Goal: Task Accomplishment & Management: Complete application form

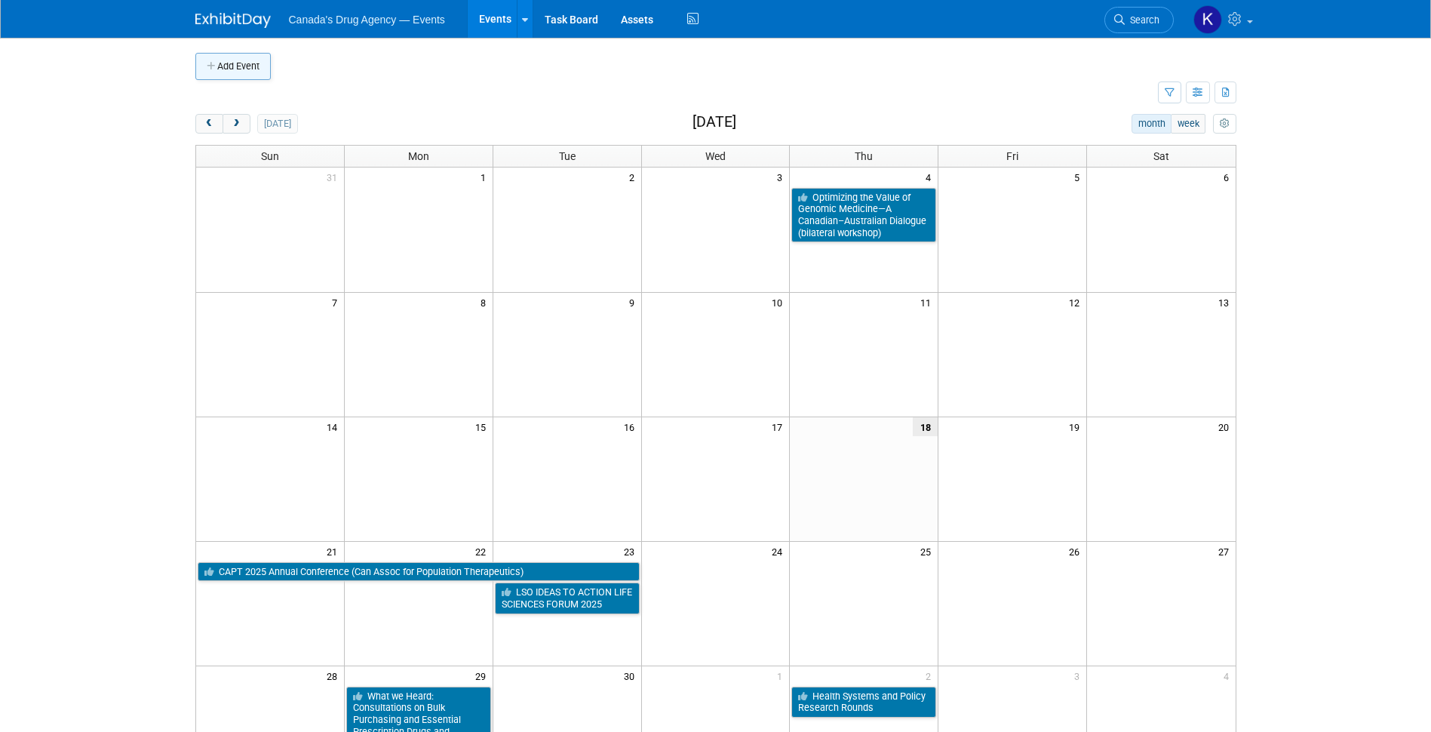
click at [209, 62] on icon "button" at bounding box center [212, 67] width 11 height 10
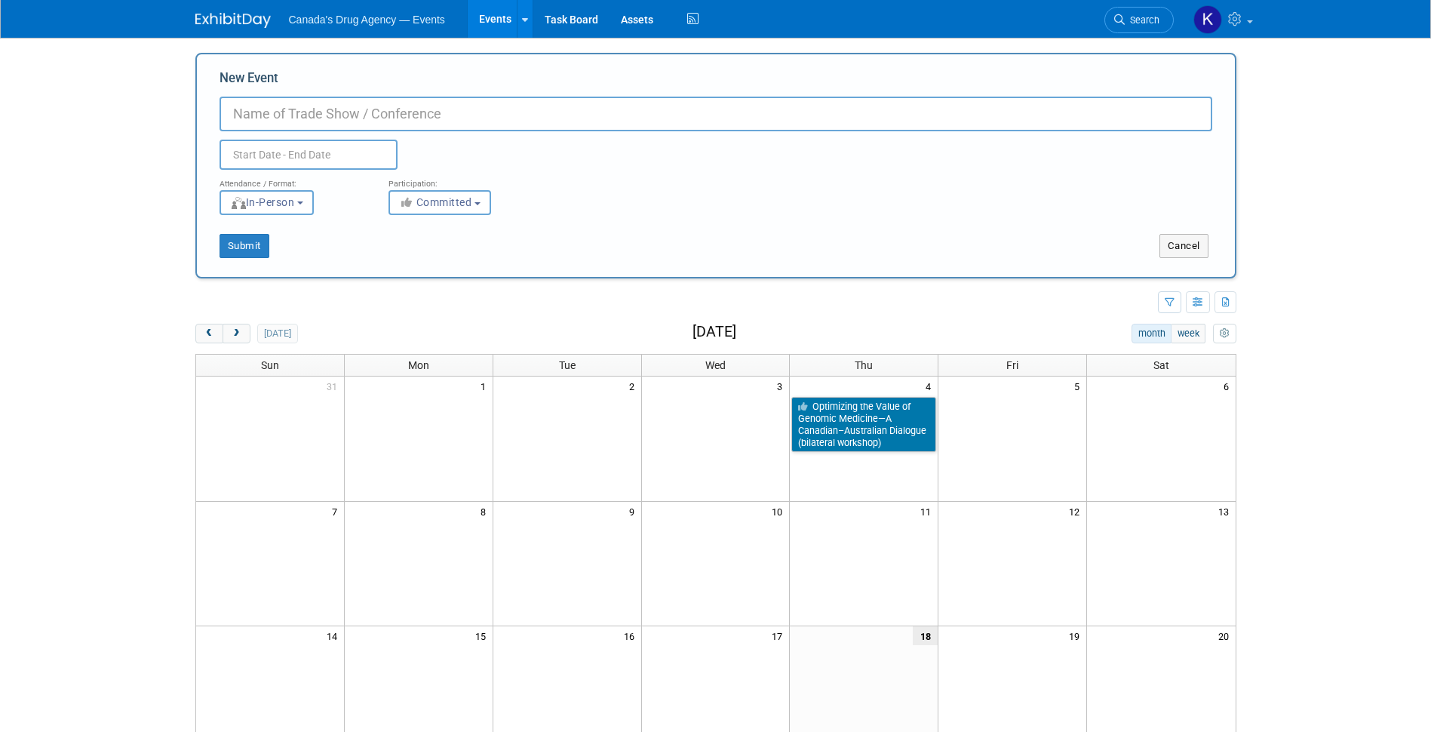
click at [303, 123] on input "New Event" at bounding box center [716, 114] width 993 height 35
click at [270, 161] on input "text" at bounding box center [309, 155] width 178 height 30
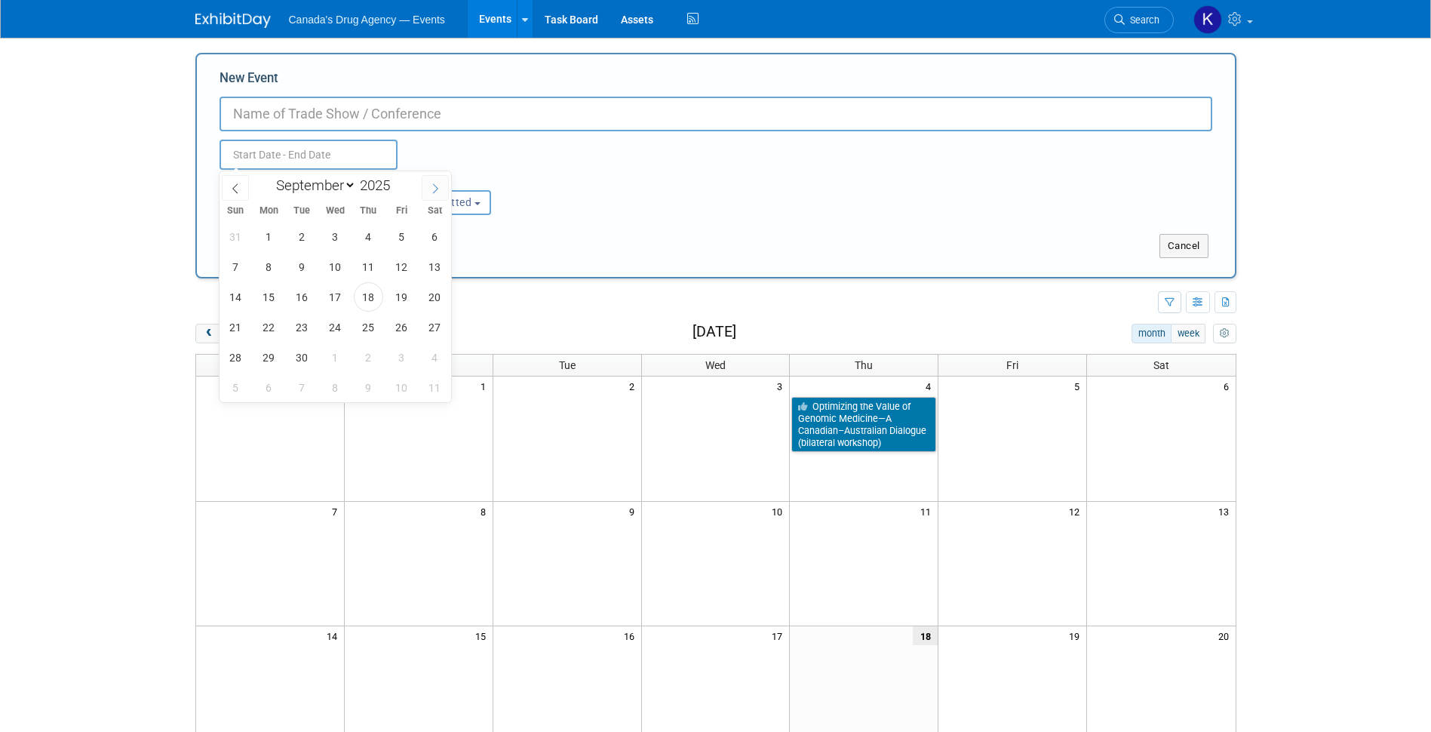
click at [429, 183] on span at bounding box center [435, 188] width 27 height 26
select select "10"
click at [272, 329] on span "17" at bounding box center [268, 326] width 29 height 29
click at [298, 325] on span "18" at bounding box center [301, 326] width 29 height 29
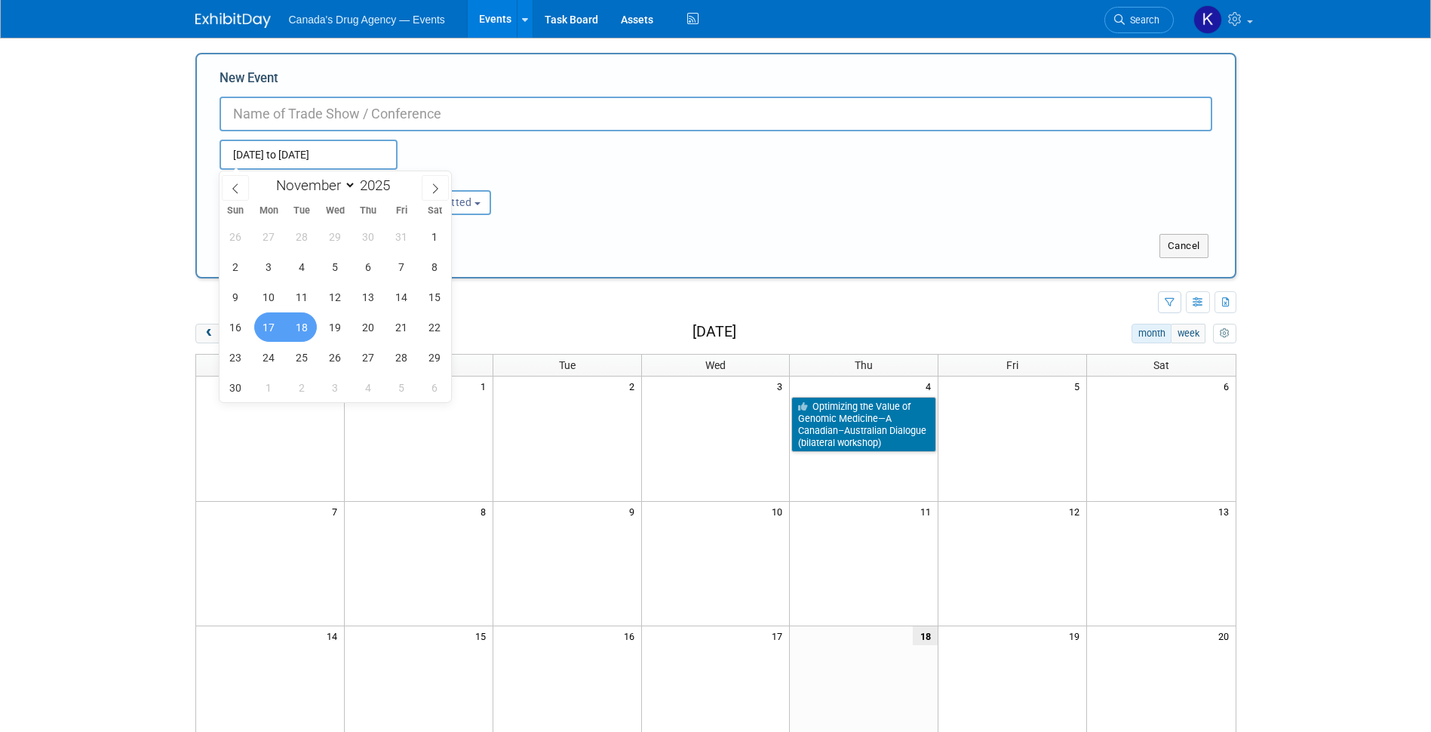
type input "Nov 17, 2025 to Nov 18, 2025"
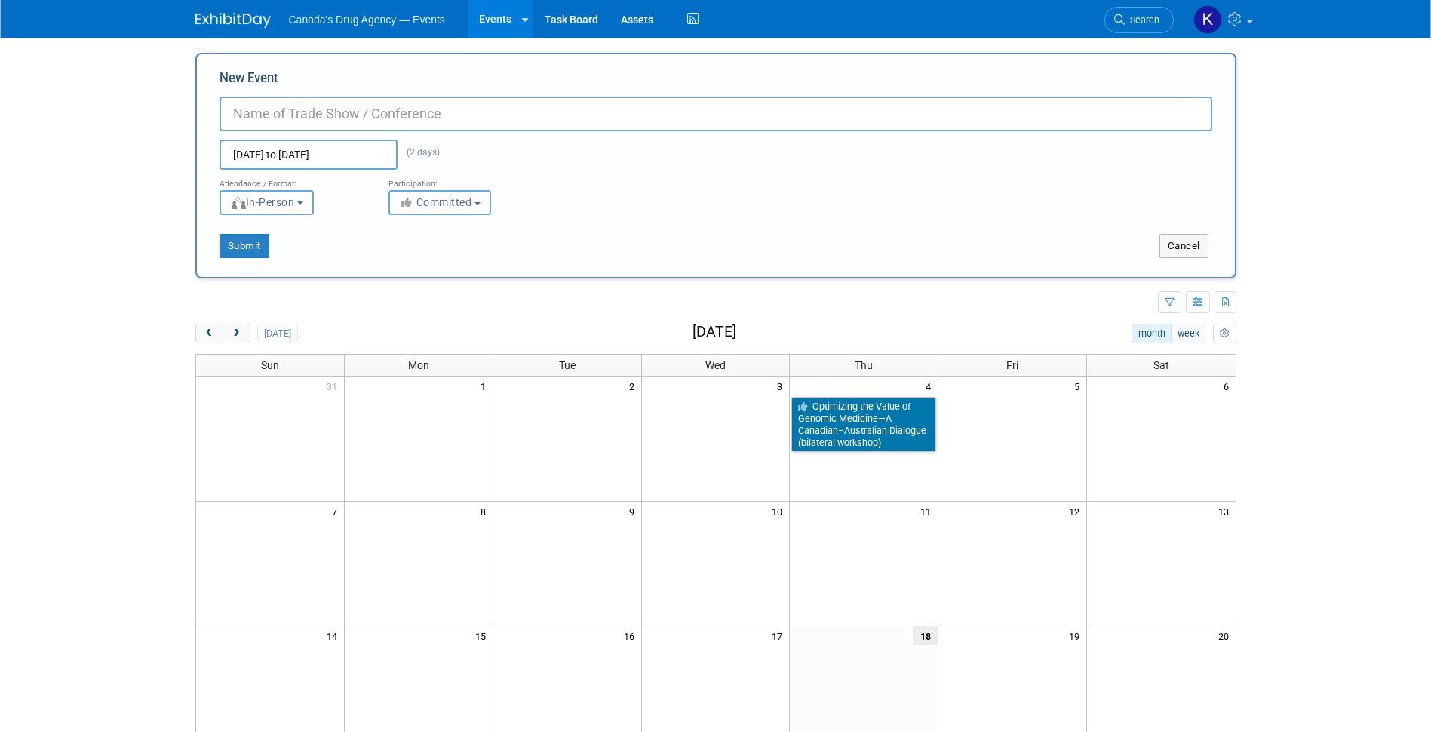
click at [137, 208] on body "Canada's Drug Agency — Events Events Add Event Bulk Upload Events Shareable Eve…" at bounding box center [715, 366] width 1431 height 732
click at [410, 204] on icon "button" at bounding box center [407, 202] width 17 height 11
click at [473, 265] on label "Considering" at bounding box center [447, 260] width 100 height 20
click at [403, 265] on input "Considering" at bounding box center [398, 260] width 10 height 10
select select "2"
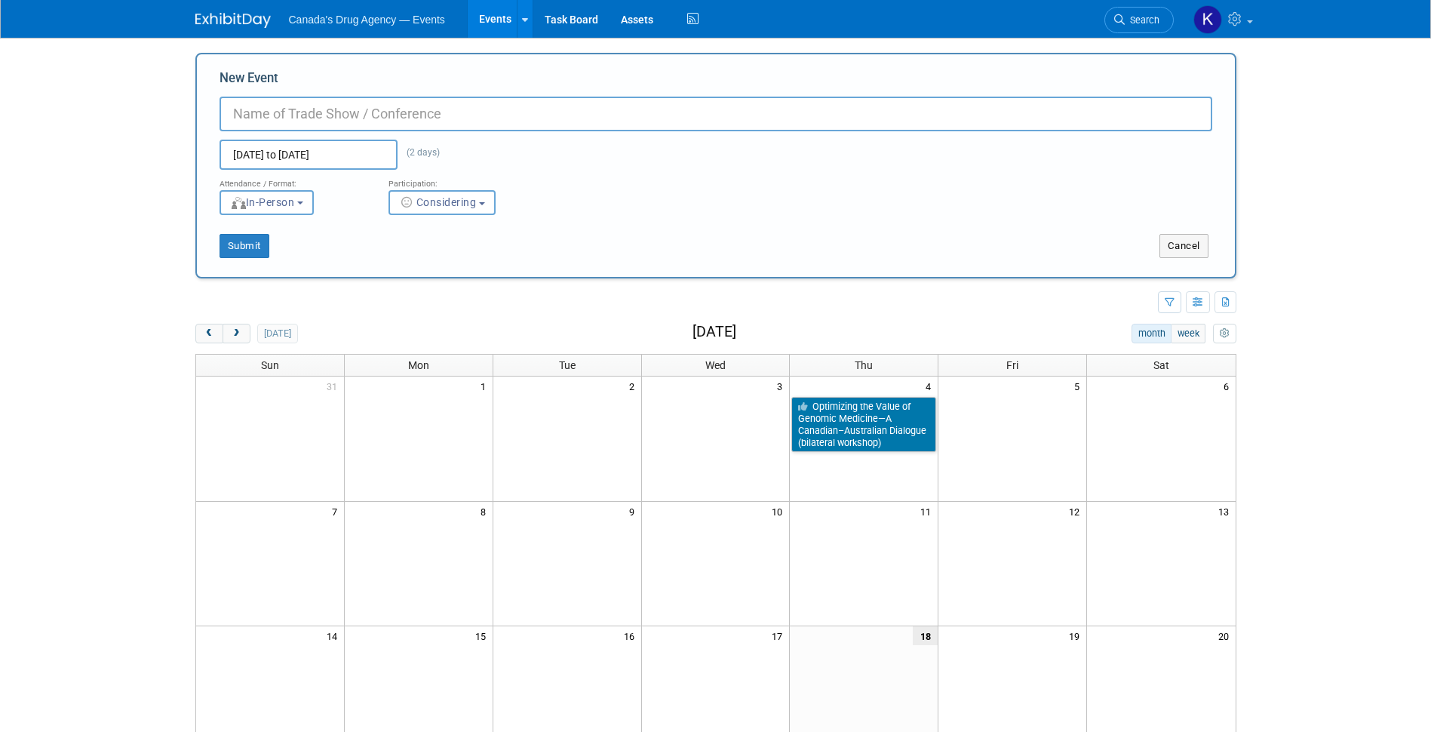
click at [327, 98] on input "New Event" at bounding box center [716, 114] width 993 height 35
click at [321, 111] on input "New Event" at bounding box center [716, 114] width 993 height 35
paste input "Pan-Canadian OMOP Common Data Model Engagement Event"
type input "Pan-Canadian OMOP Common Data Model Engagement Event"
click at [241, 254] on button "Submit" at bounding box center [245, 246] width 50 height 24
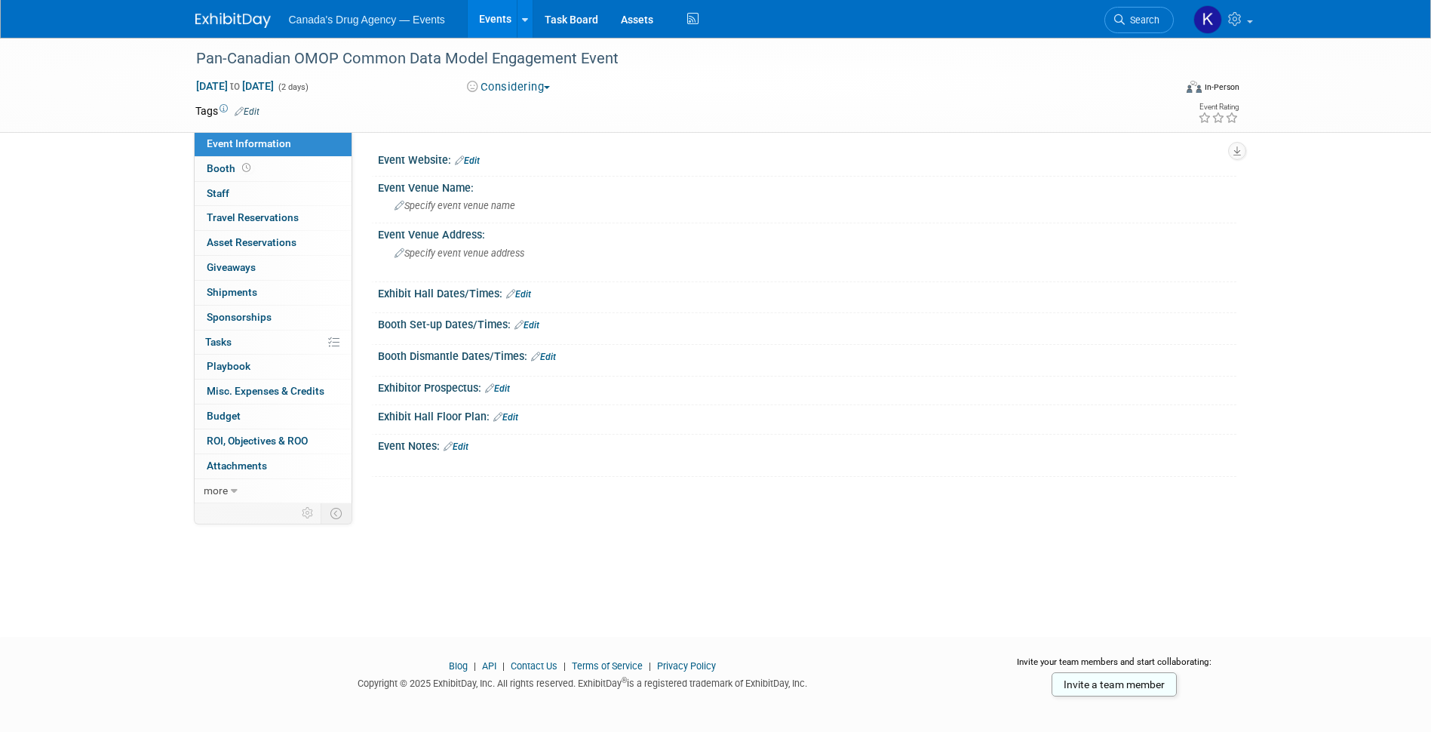
click at [465, 448] on link "Edit" at bounding box center [456, 446] width 25 height 11
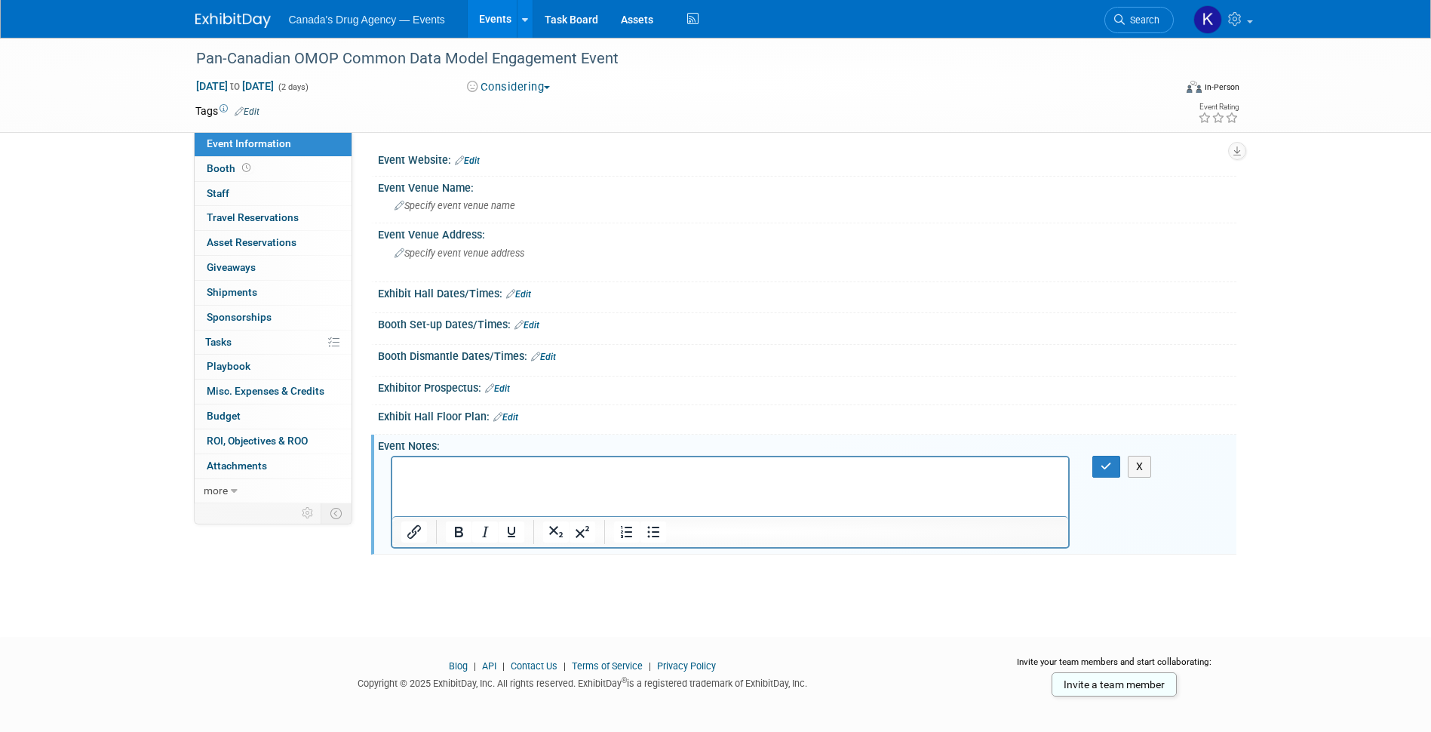
click at [478, 463] on p "Rich Text Area. Press ALT-0 for help." at bounding box center [730, 470] width 659 height 15
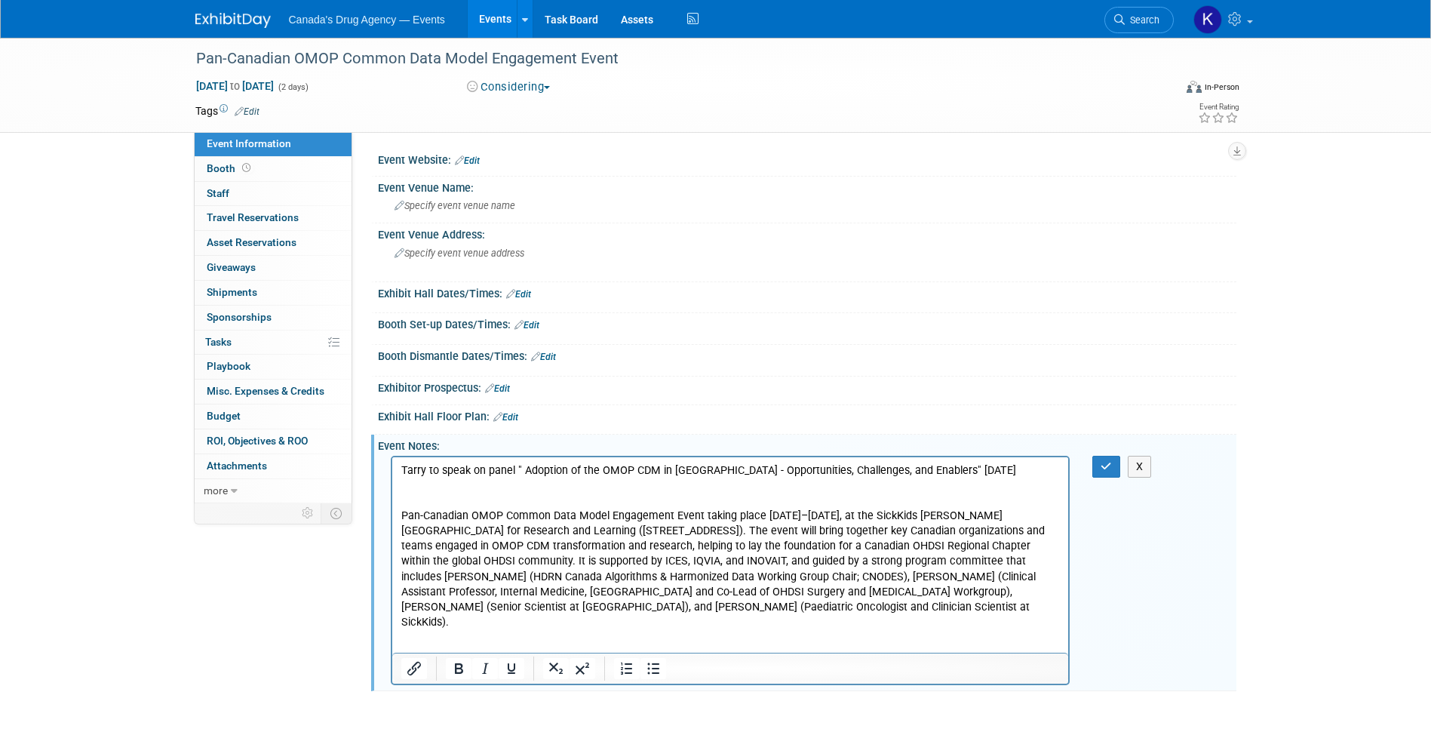
click at [477, 167] on div at bounding box center [807, 169] width 836 height 4
click at [1107, 472] on icon "button" at bounding box center [1106, 466] width 11 height 11
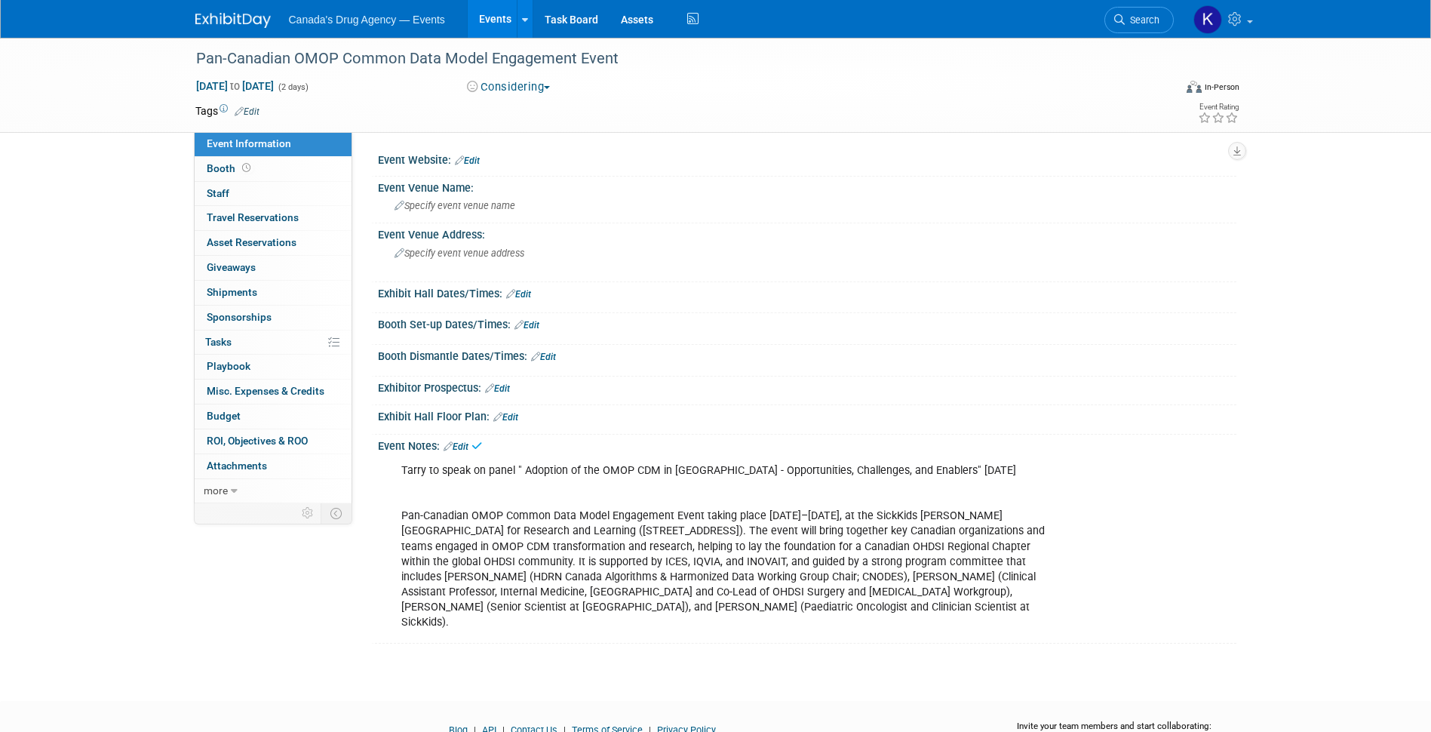
click at [475, 162] on link "Edit" at bounding box center [467, 160] width 25 height 11
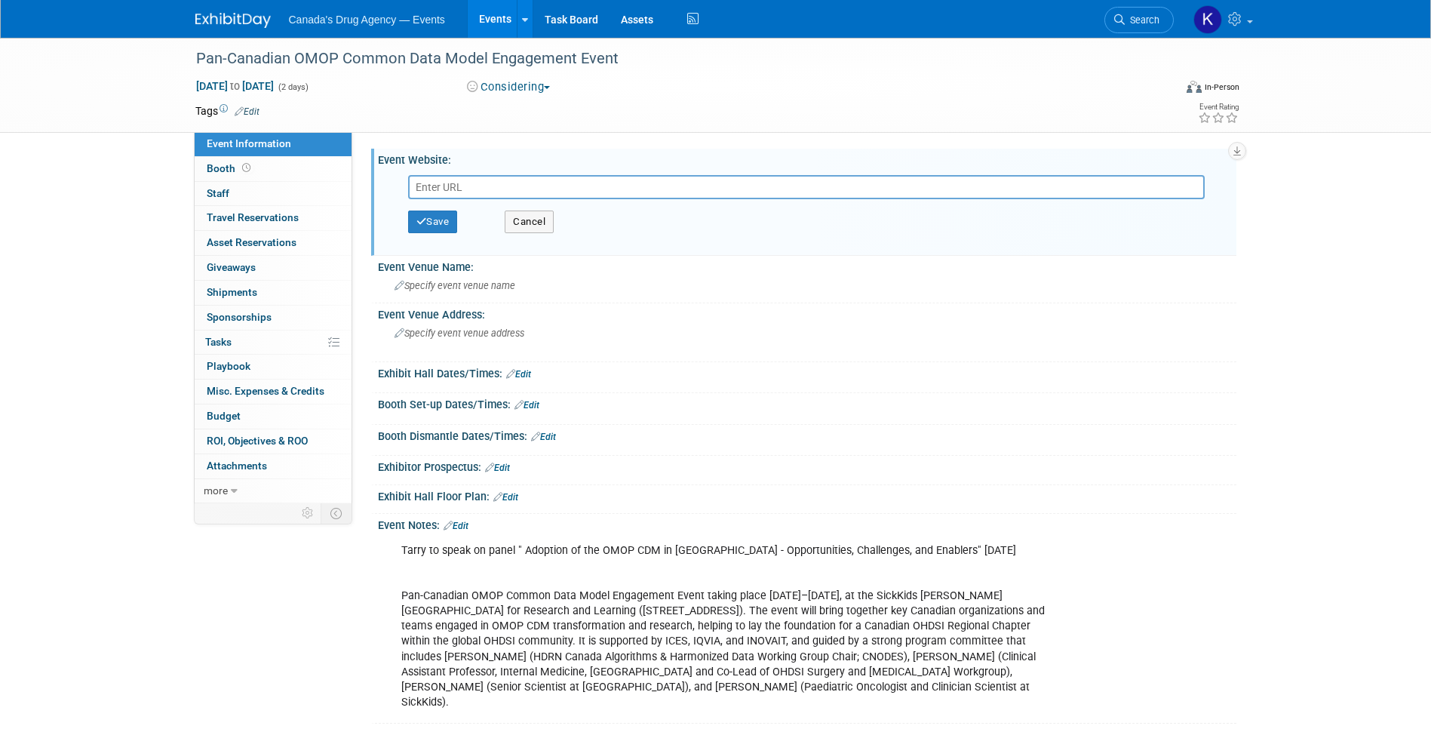
paste input "https://www.eventbrite.ca/e/pan-canadian-omop-common-data-model-engagement-even…"
type input "https://www.eventbrite.ca/e/pan-canadian-omop-common-data-model-engagement-even…"
click at [446, 223] on button "Save" at bounding box center [433, 222] width 50 height 23
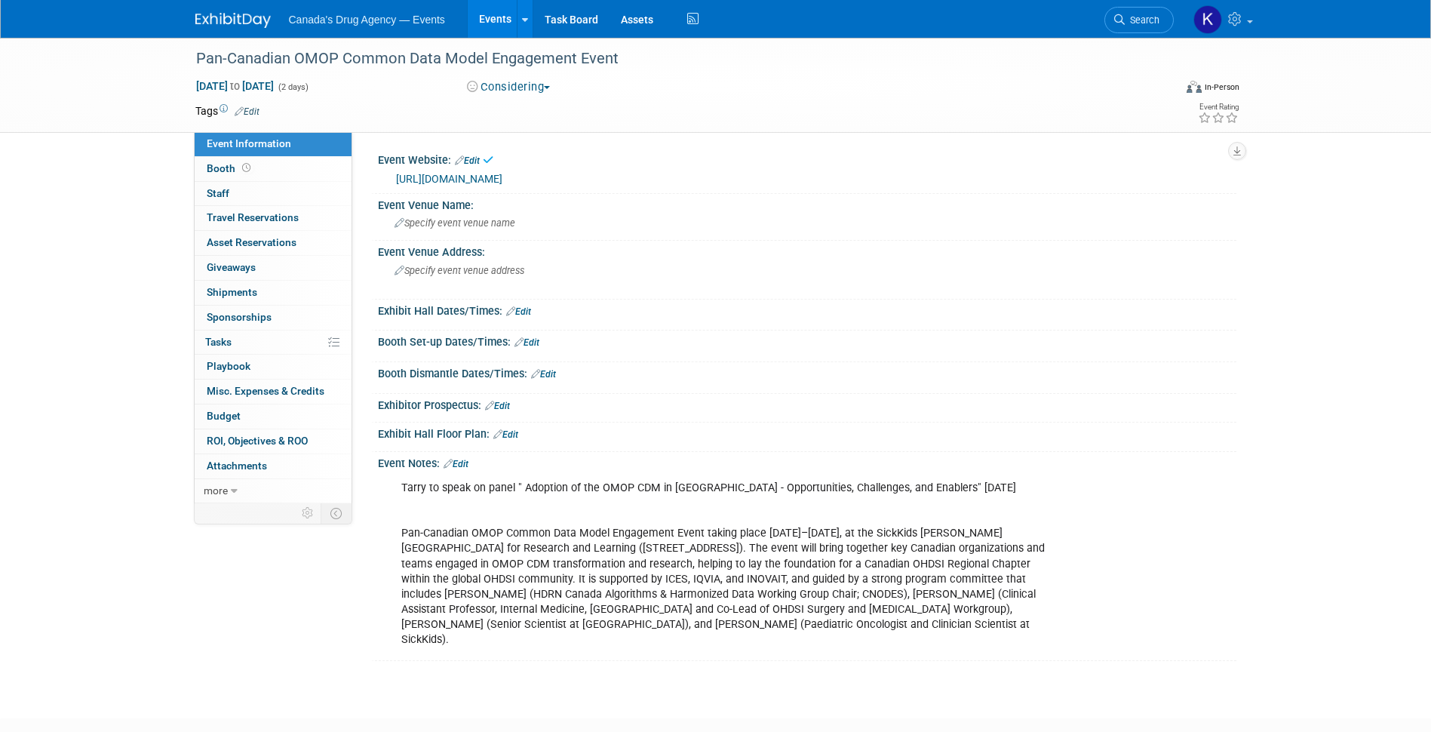
click at [536, 88] on button "Considering" at bounding box center [509, 87] width 94 height 16
click at [533, 117] on link "Committed" at bounding box center [522, 111] width 119 height 21
click at [142, 146] on div "Pan-Canadian OMOP Common Data Model Engagement Event Nov 17, 2025 to Nov 18, 20…" at bounding box center [715, 364] width 1431 height 653
click at [490, 11] on link "Events" at bounding box center [495, 19] width 55 height 38
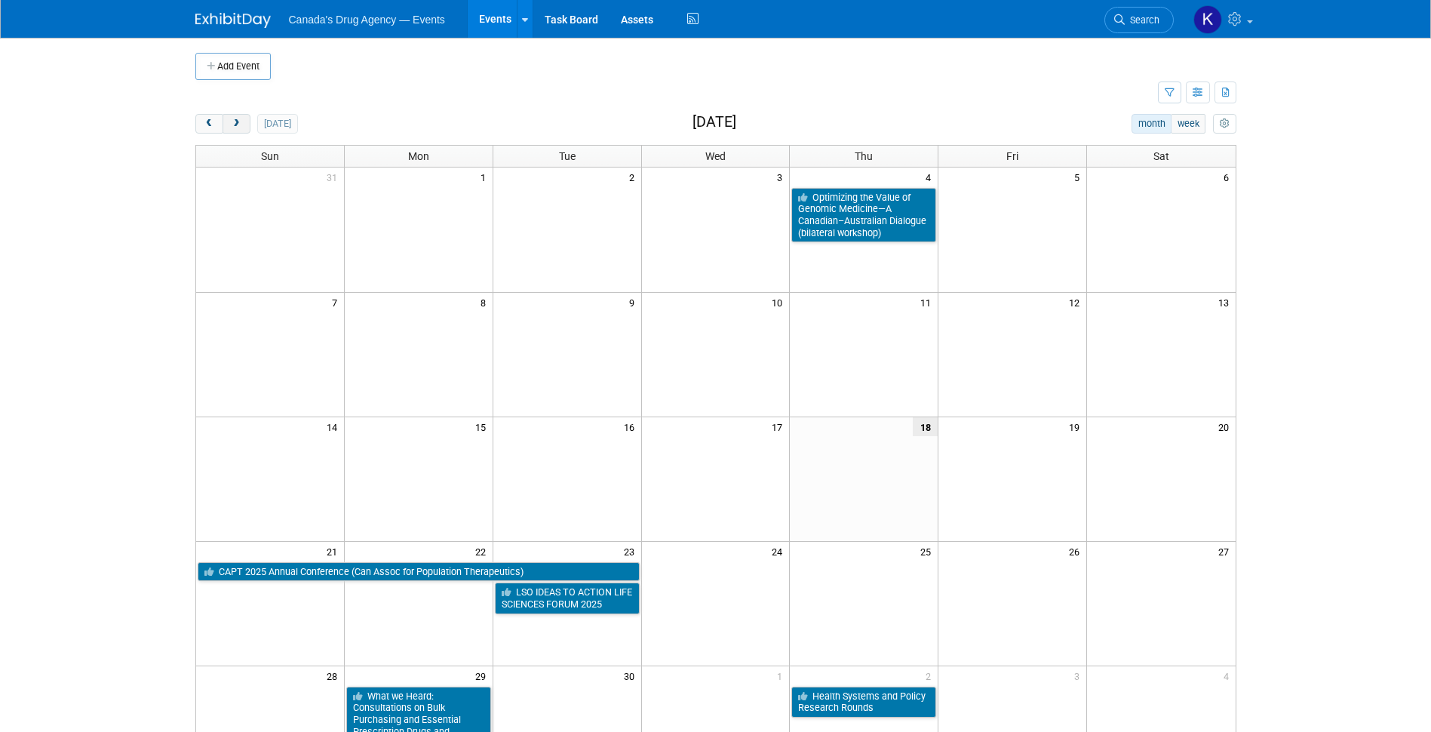
click at [242, 123] on button "next" at bounding box center [237, 124] width 28 height 20
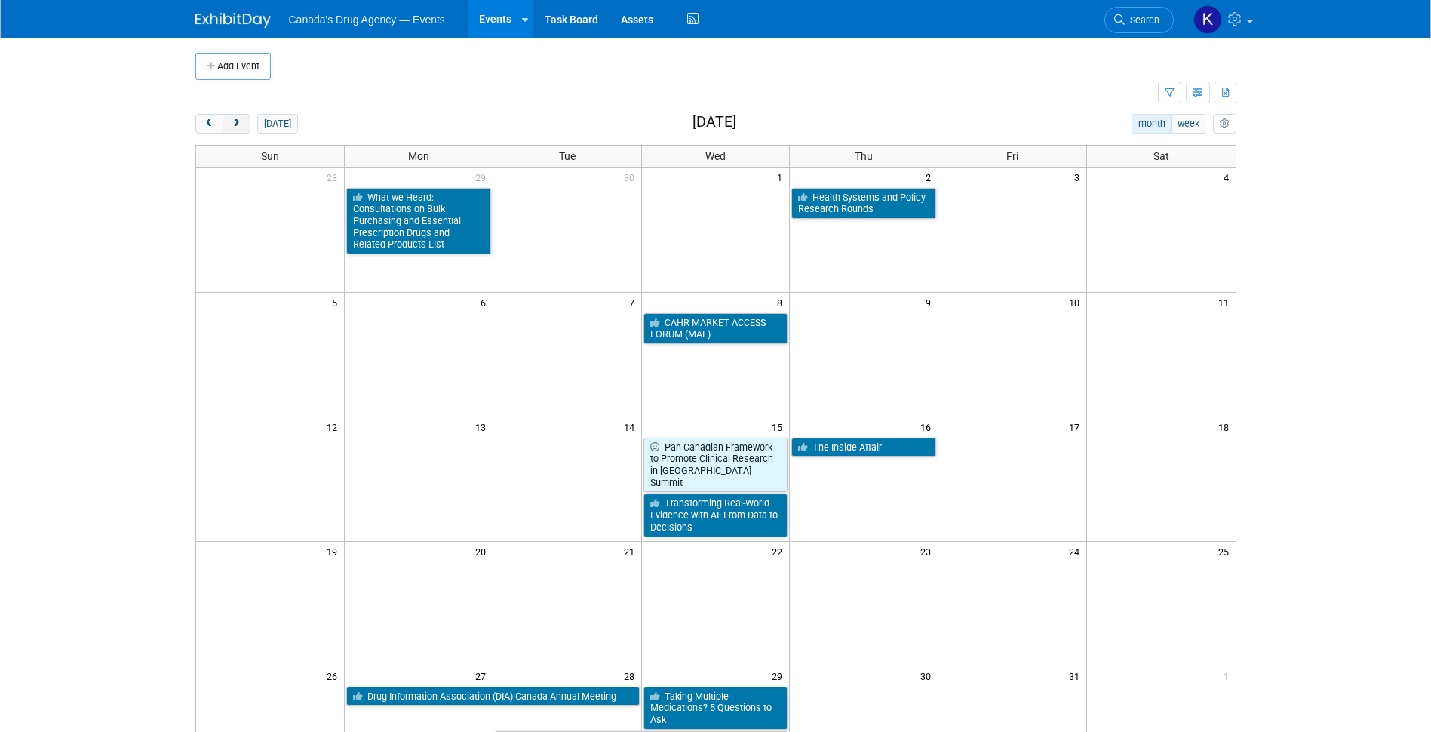
click at [242, 123] on button "next" at bounding box center [237, 124] width 28 height 20
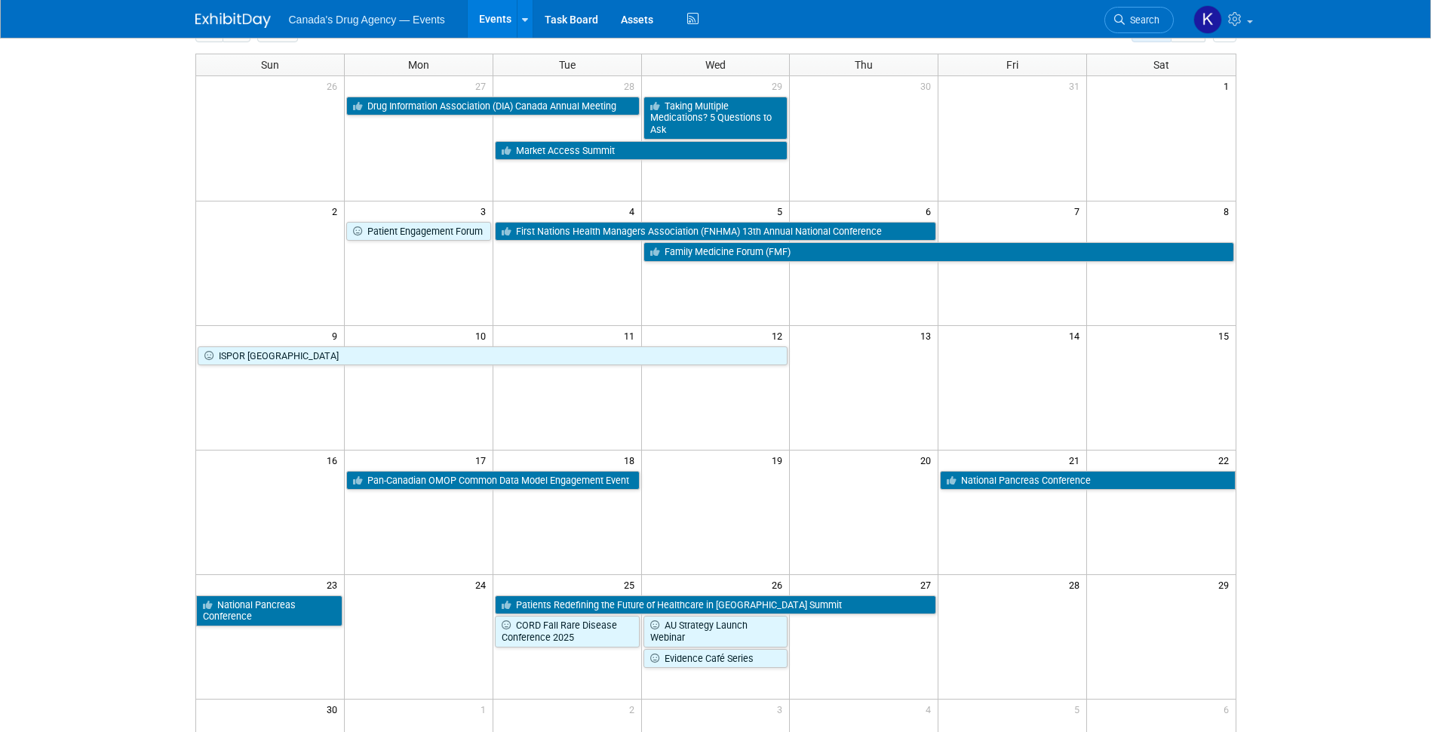
scroll to position [151, 0]
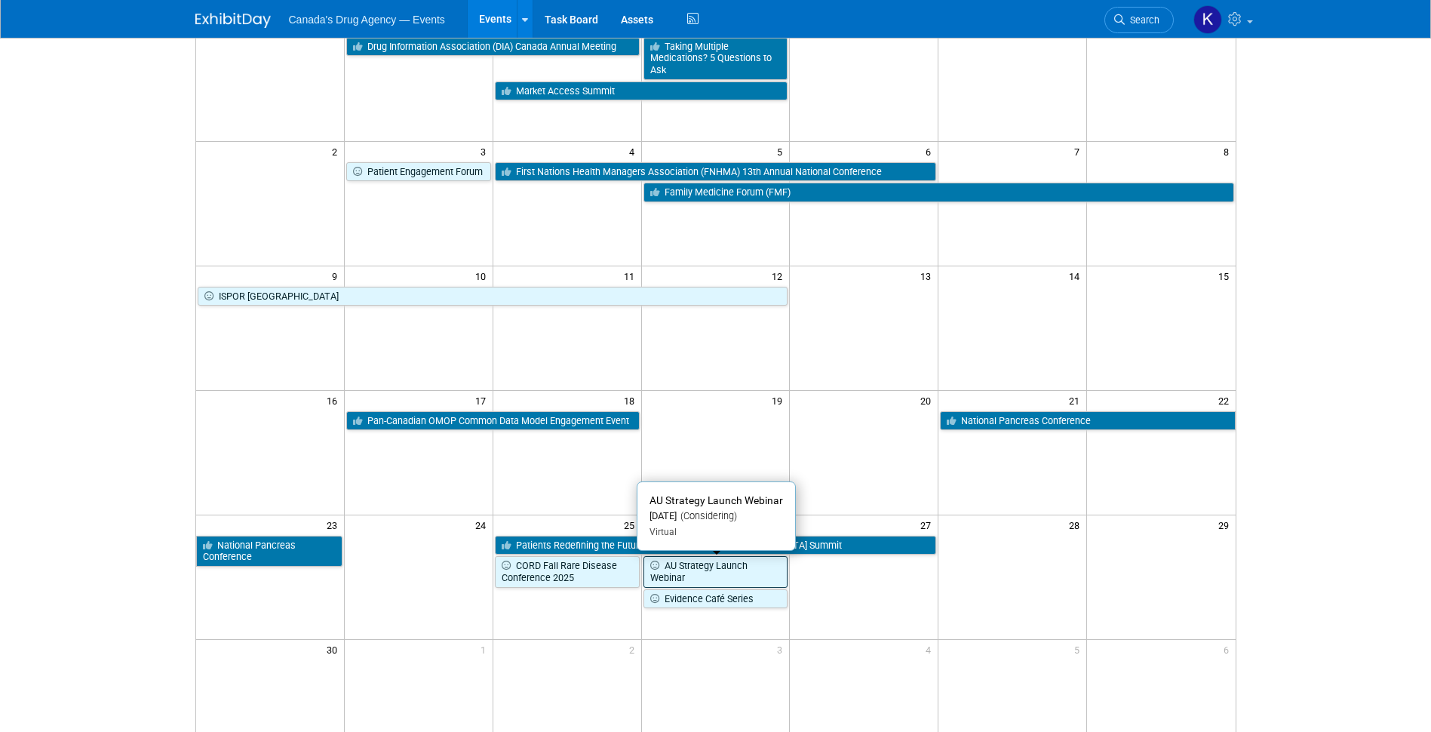
click at [760, 579] on link "AU Strategy Launch Webinar" at bounding box center [716, 571] width 145 height 31
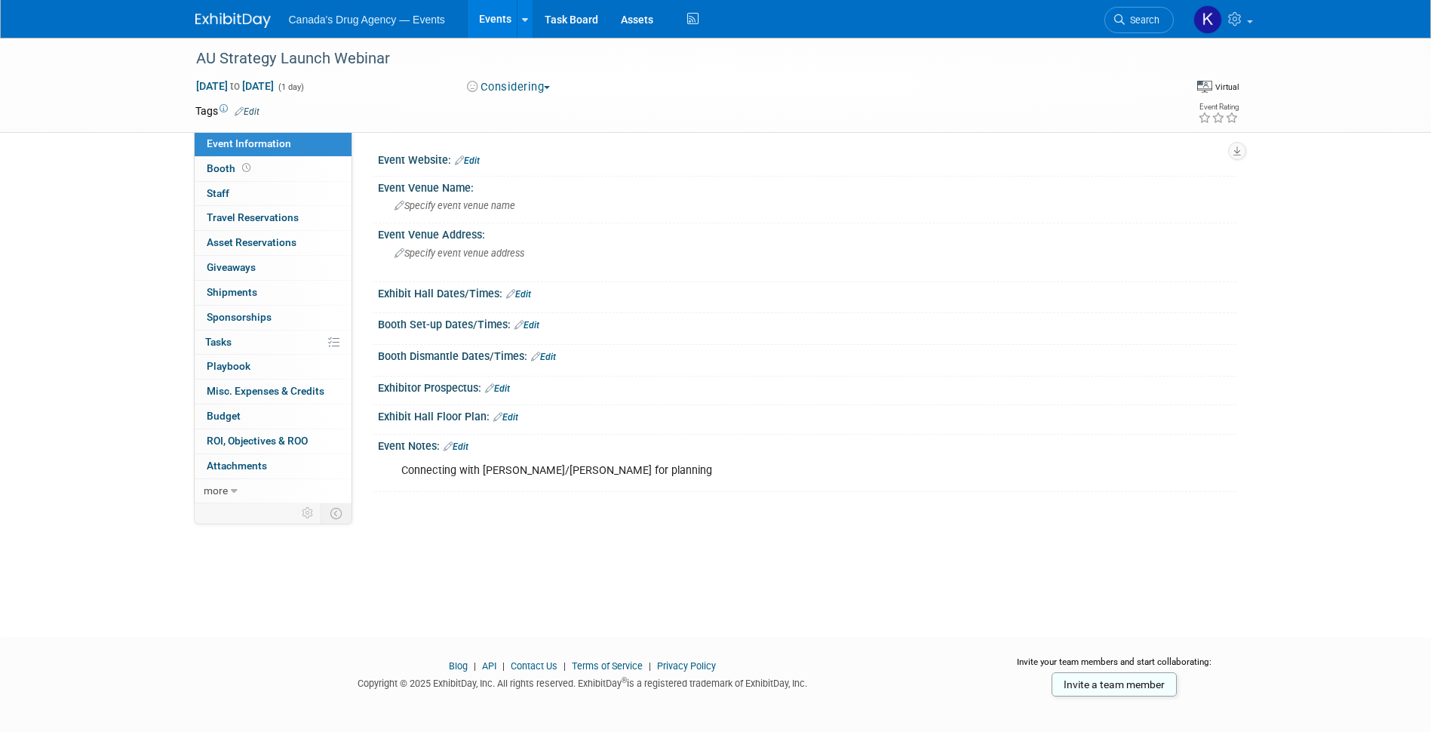
click at [518, 91] on button "Considering" at bounding box center [509, 87] width 94 height 16
click at [525, 115] on link "Committed" at bounding box center [522, 111] width 119 height 21
click at [486, 11] on link "Events" at bounding box center [495, 19] width 55 height 38
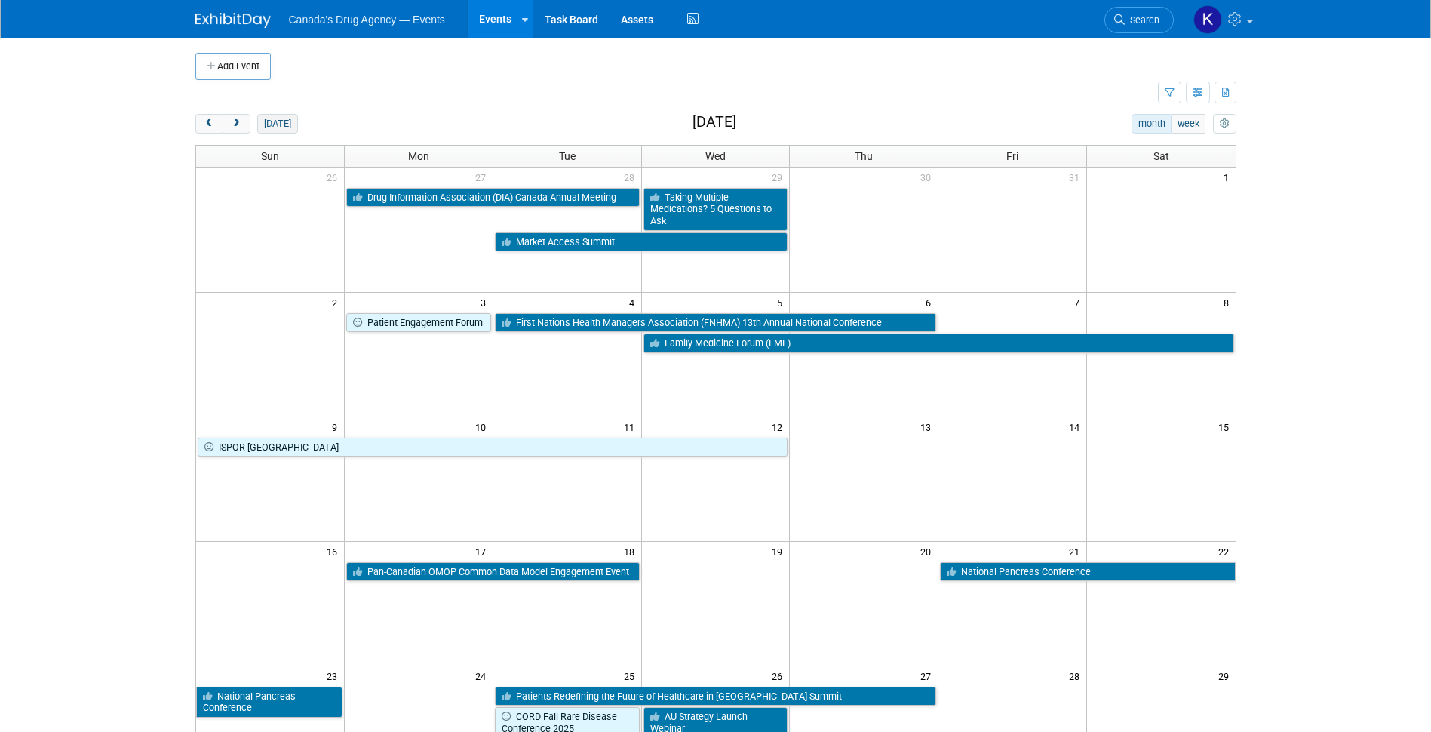
click at [279, 125] on button "today" at bounding box center [277, 124] width 40 height 20
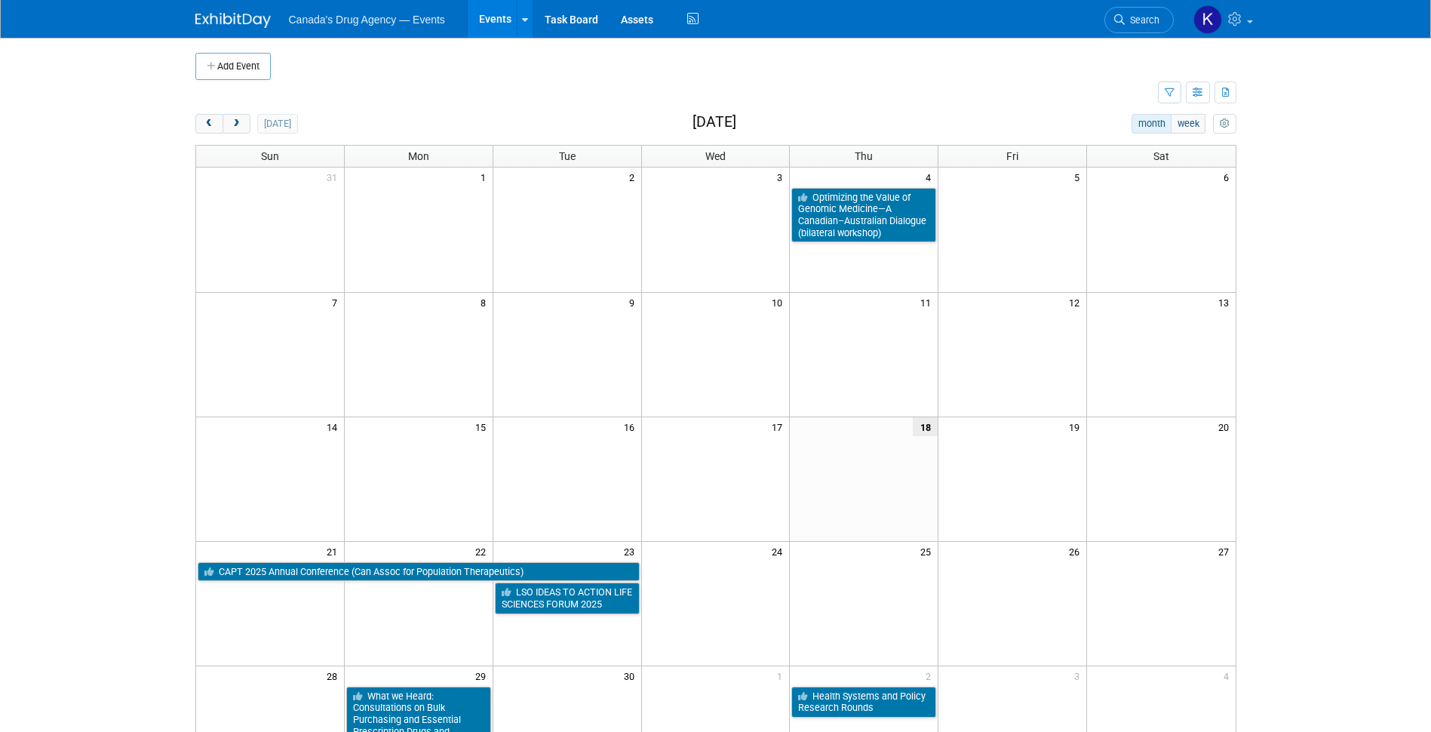
click at [111, 231] on body "Canada's Drug Agency — Events Events Add Event Bulk Upload Events Shareable Eve…" at bounding box center [715, 366] width 1431 height 732
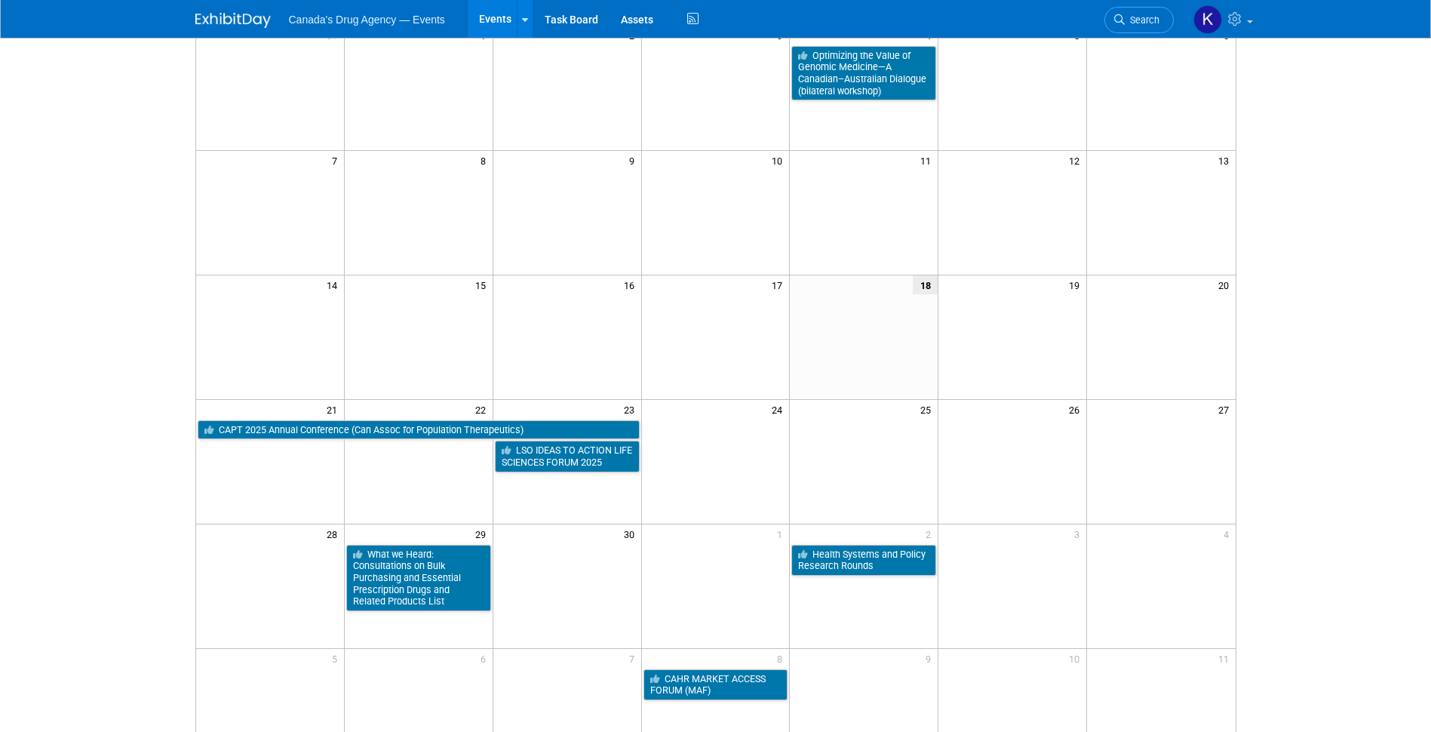
scroll to position [75, 0]
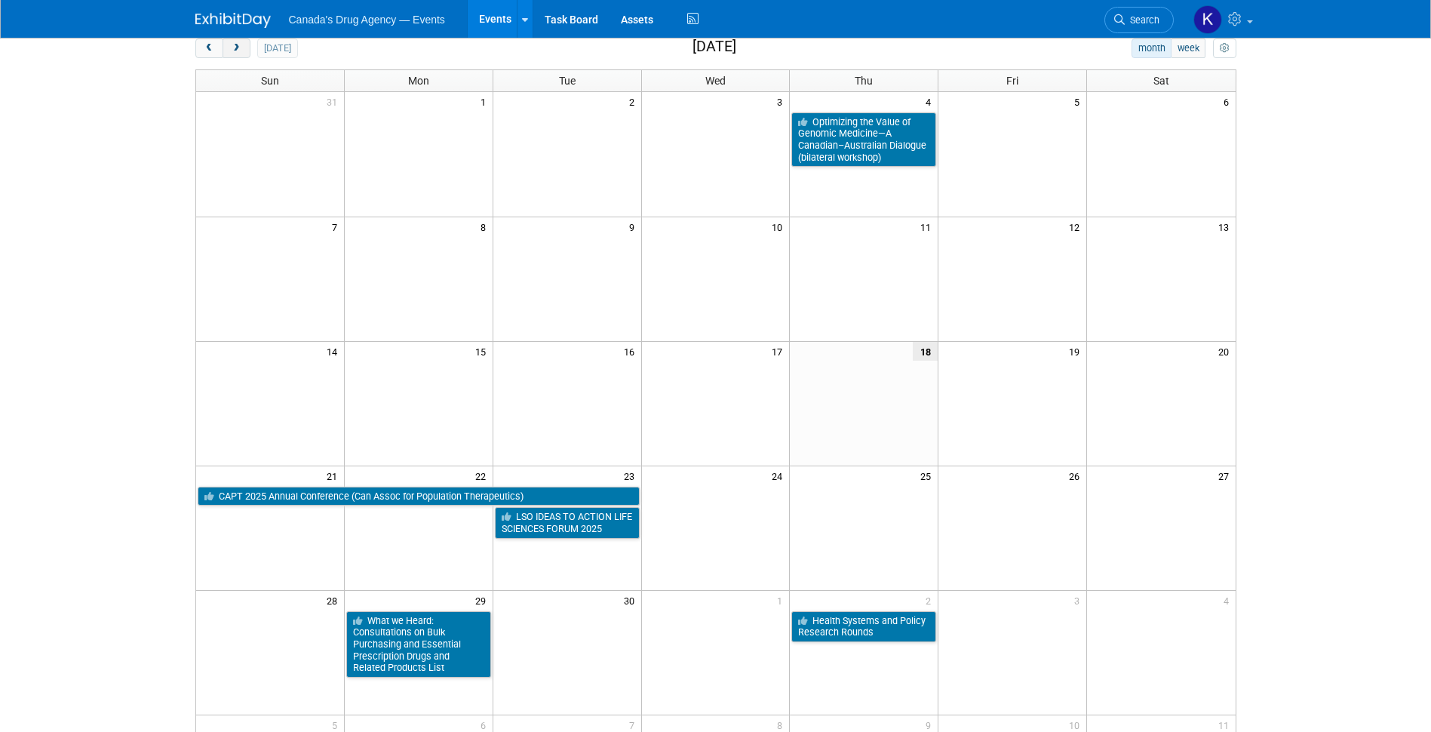
click at [247, 50] on button "next" at bounding box center [237, 48] width 28 height 20
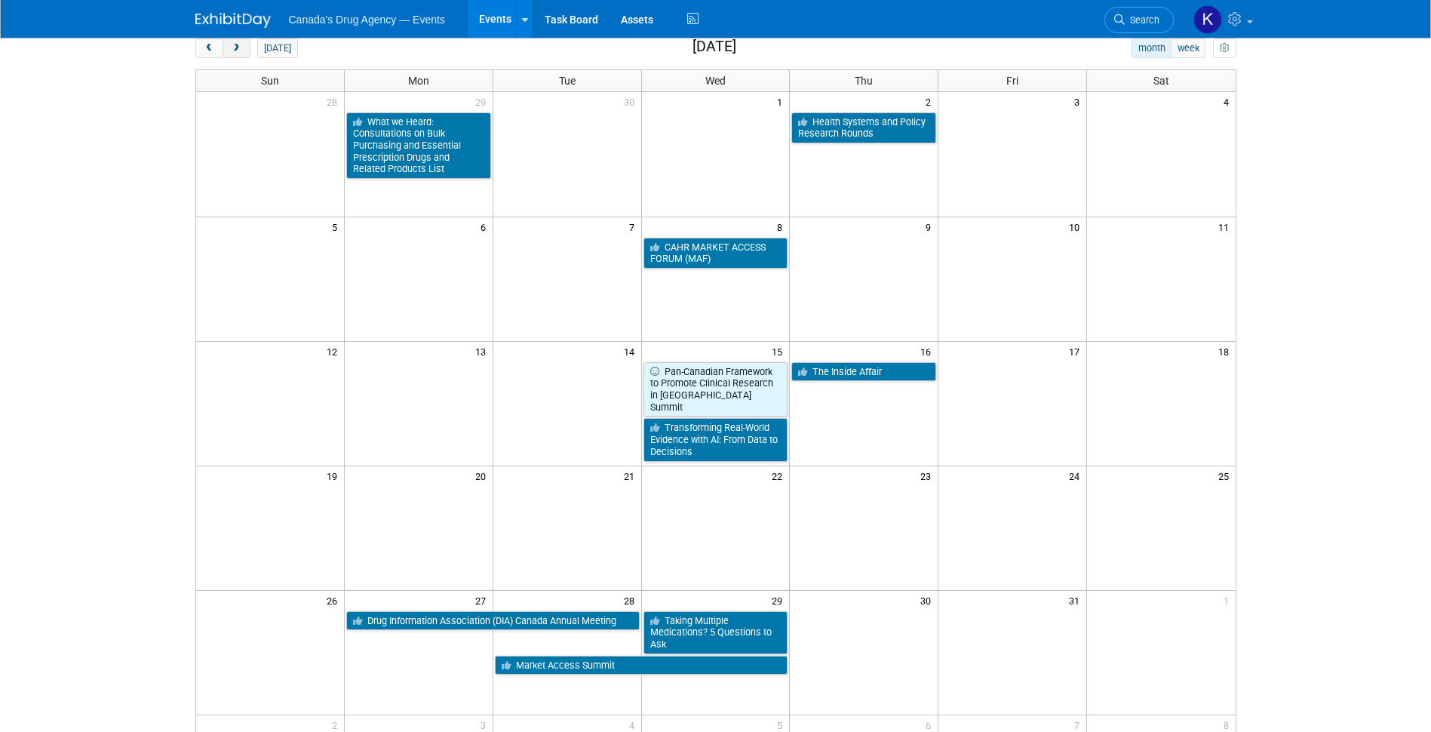
click at [247, 51] on button "next" at bounding box center [237, 48] width 28 height 20
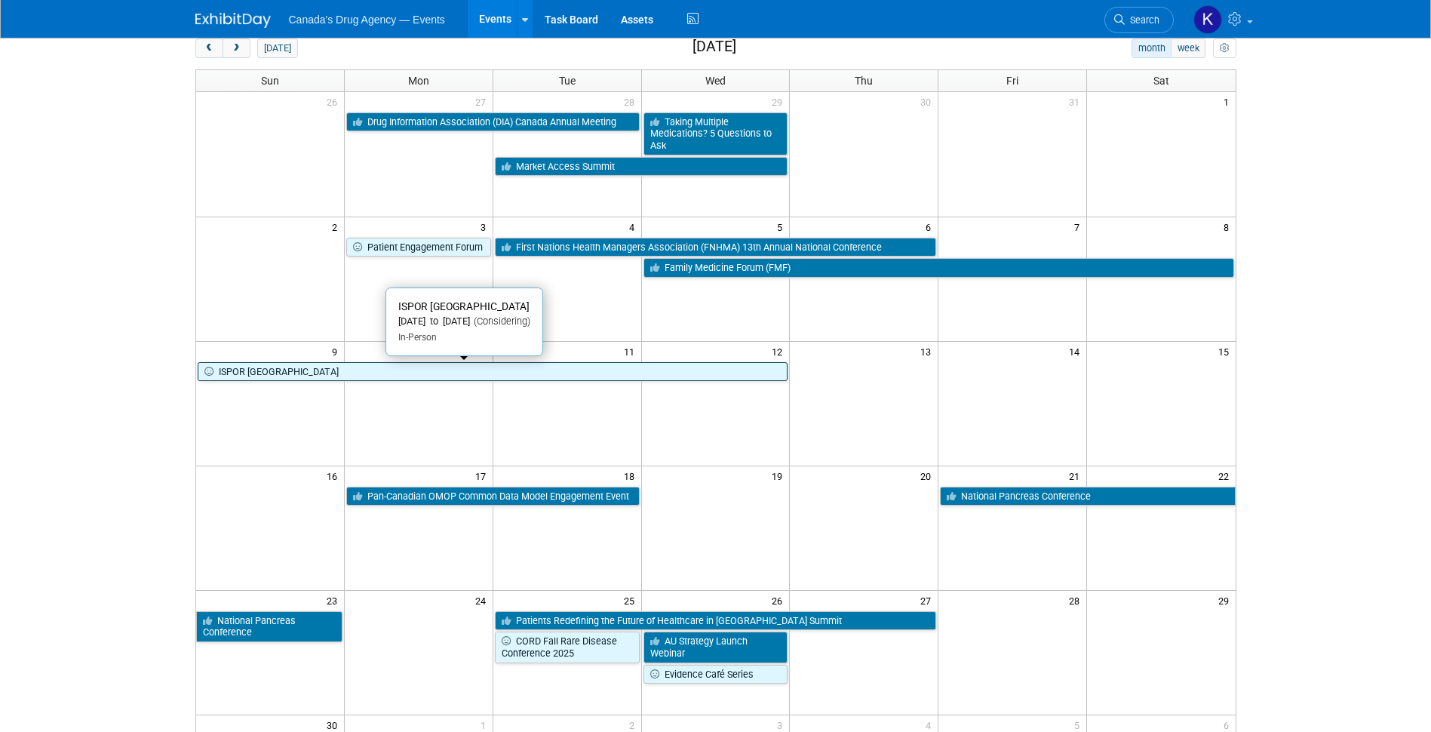
click at [233, 369] on link "ISPOR [GEOGRAPHIC_DATA]" at bounding box center [493, 372] width 591 height 20
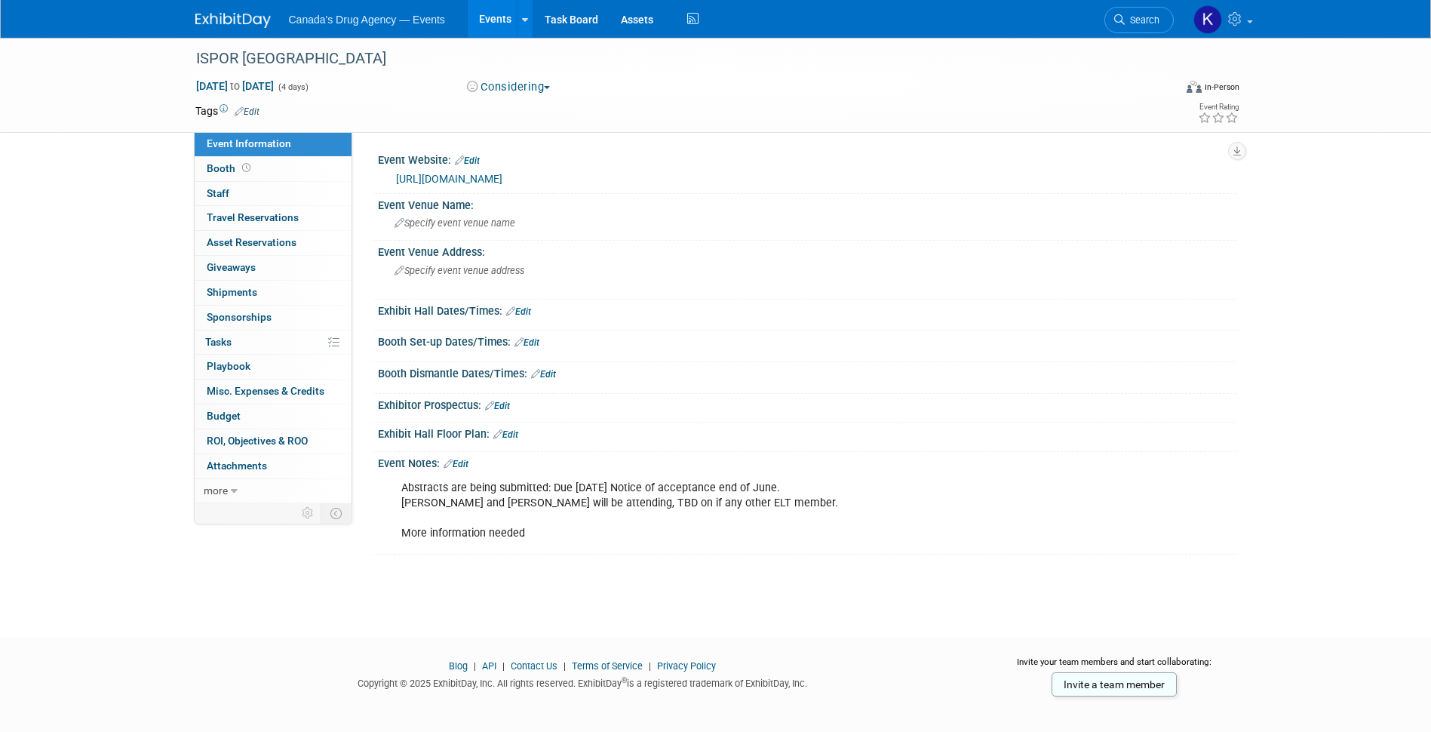
click at [530, 82] on button "Considering" at bounding box center [509, 87] width 94 height 16
click at [526, 113] on link "Committed" at bounding box center [522, 111] width 119 height 21
click at [496, 17] on link "Events" at bounding box center [495, 19] width 55 height 38
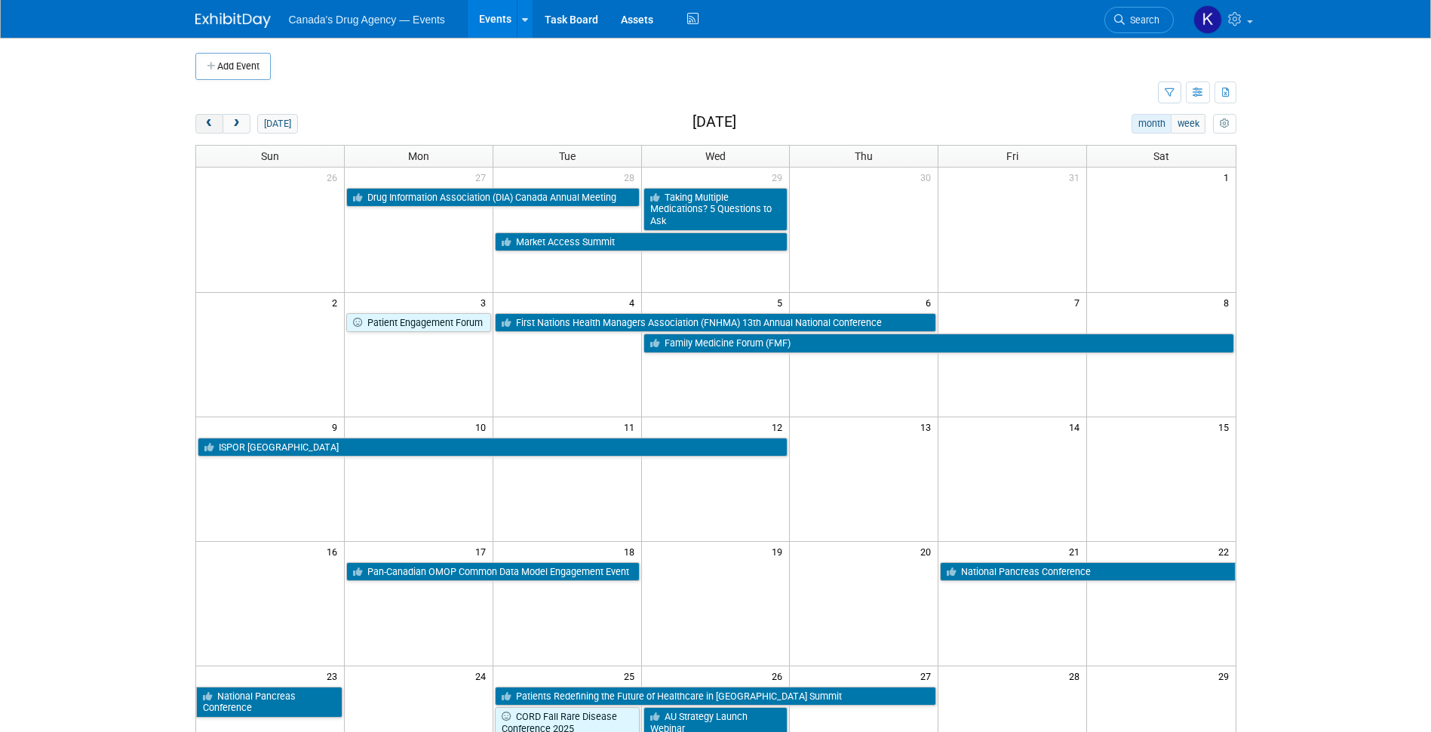
click at [202, 120] on button "prev" at bounding box center [209, 124] width 28 height 20
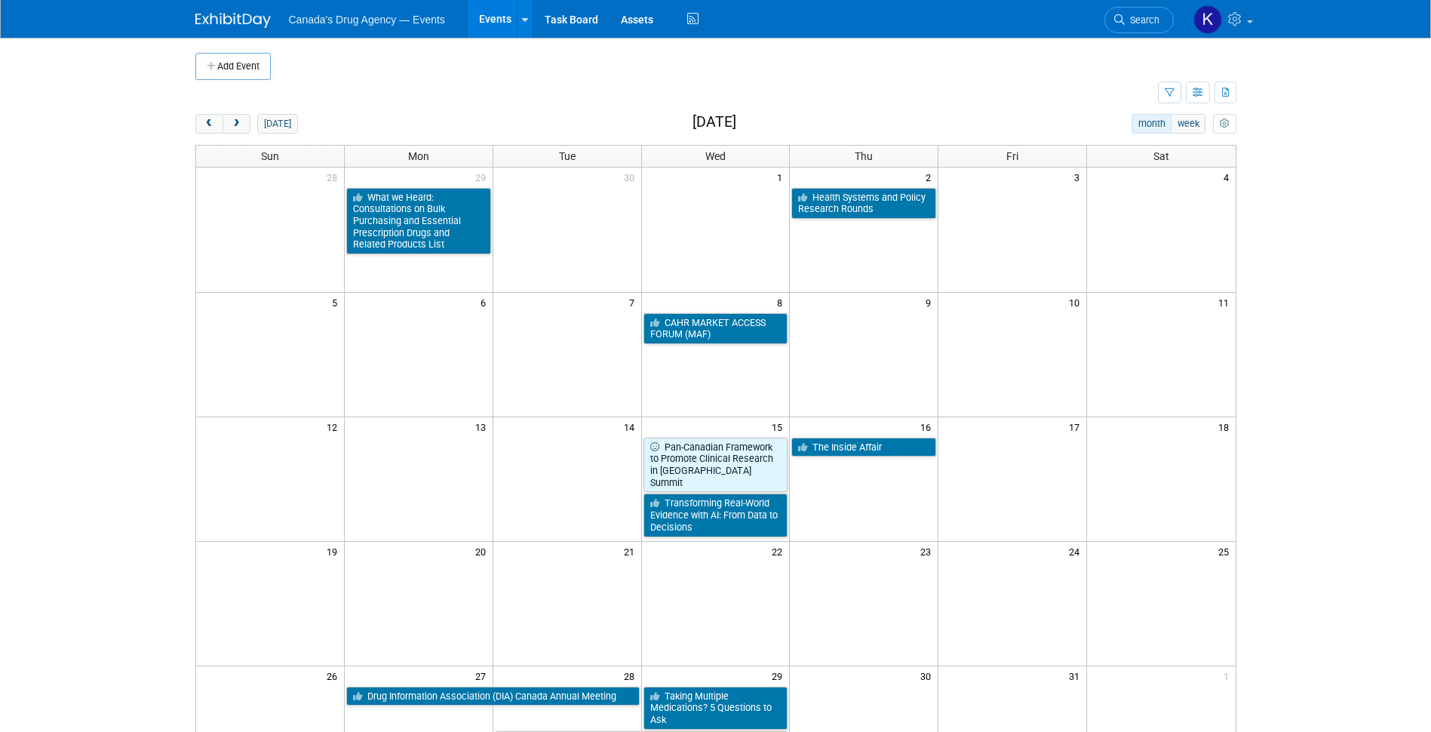
click at [83, 223] on body "Canada's Drug Agency — Events Events Add Event Bulk Upload Events Shareable Eve…" at bounding box center [715, 366] width 1431 height 732
click at [209, 128] on span "prev" at bounding box center [209, 124] width 11 height 10
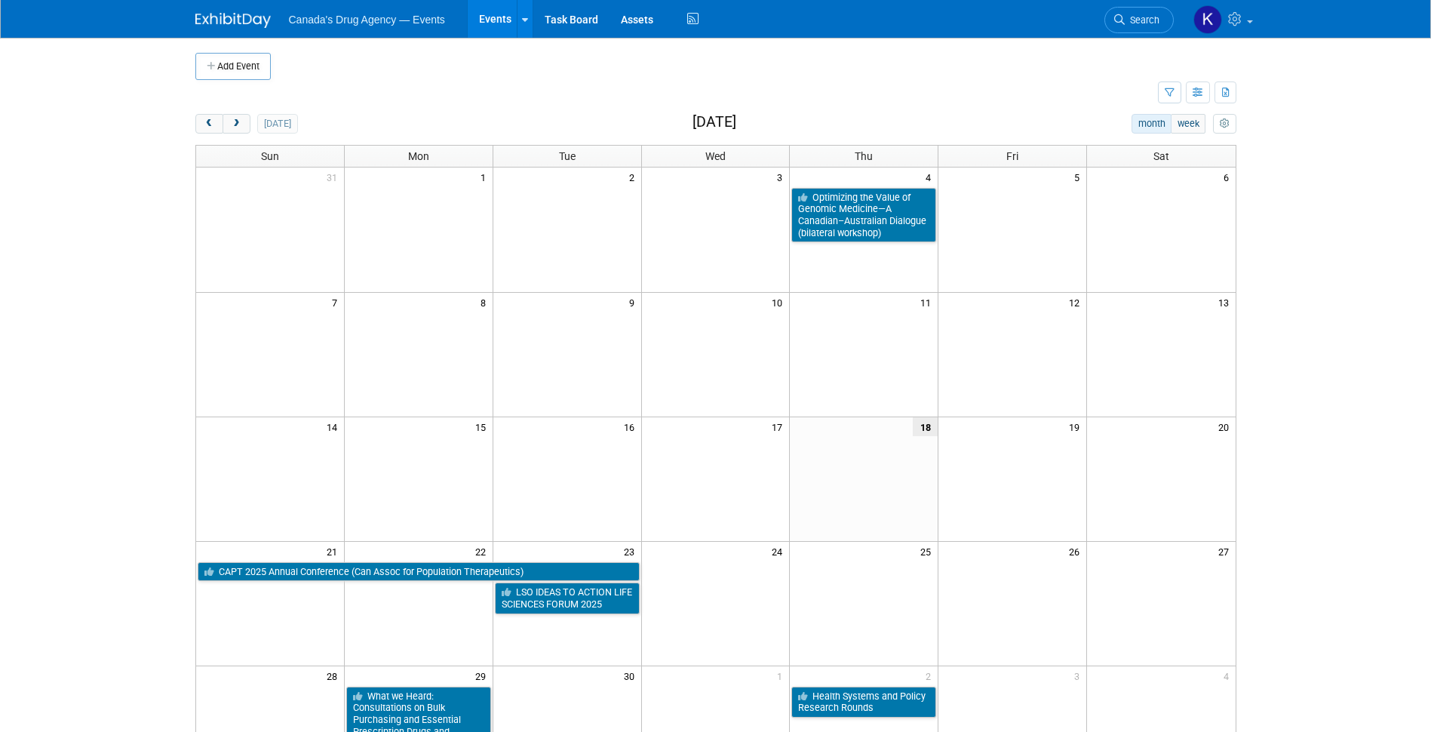
click at [138, 265] on body "Canada's Drug Agency — Events Events Add Event Bulk Upload Events Shareable Eve…" at bounding box center [715, 366] width 1431 height 732
click at [247, 123] on button "next" at bounding box center [237, 124] width 28 height 20
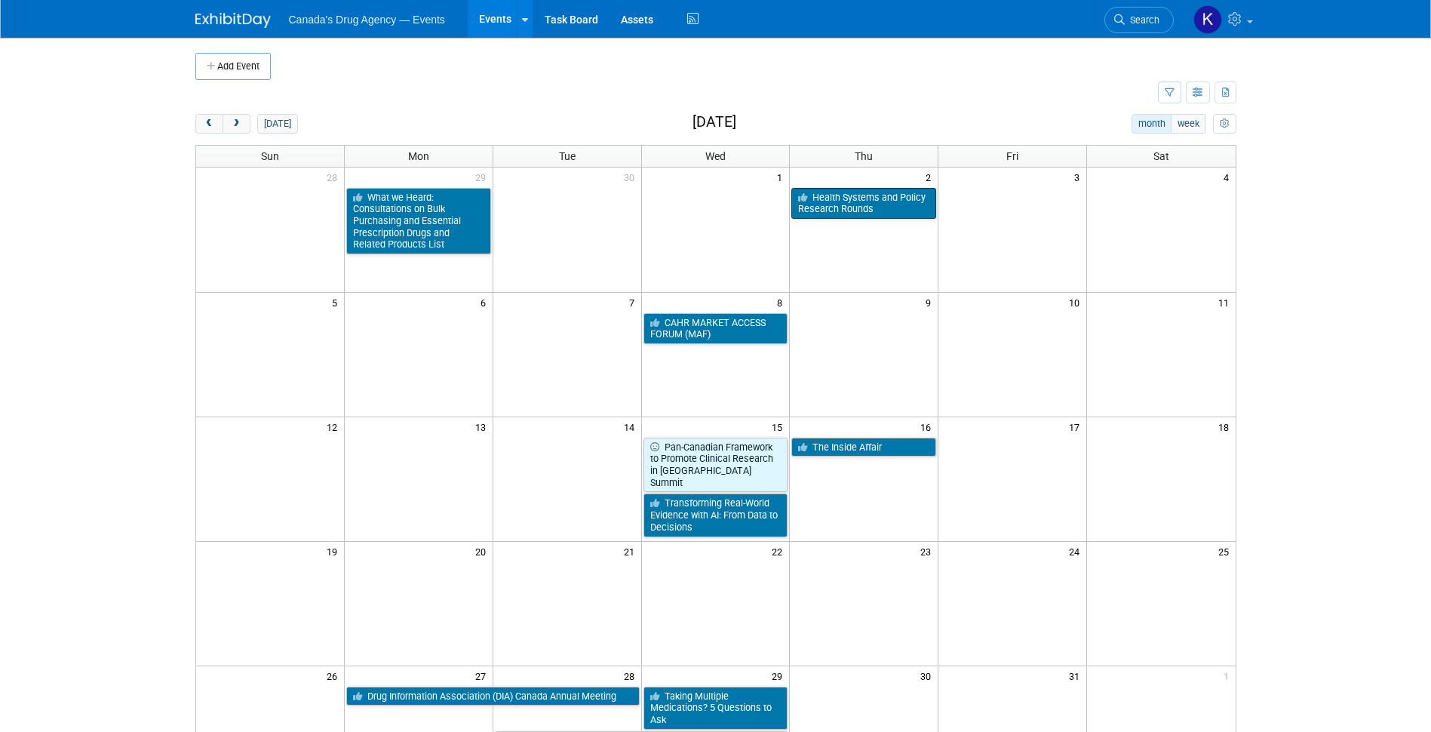
click at [868, 199] on link "Health Systems and Policy Research Rounds" at bounding box center [863, 203] width 145 height 31
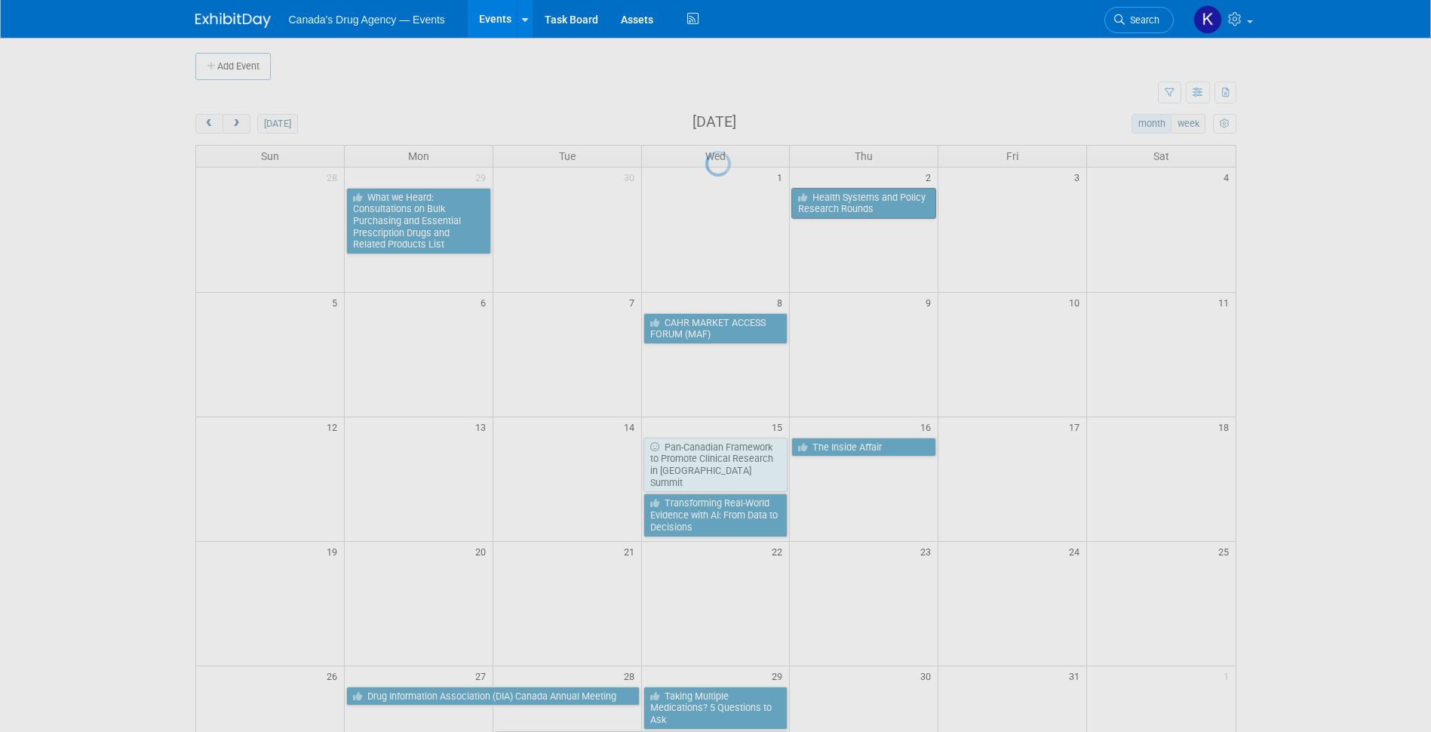
click at [727, 199] on div at bounding box center [715, 366] width 21 height 732
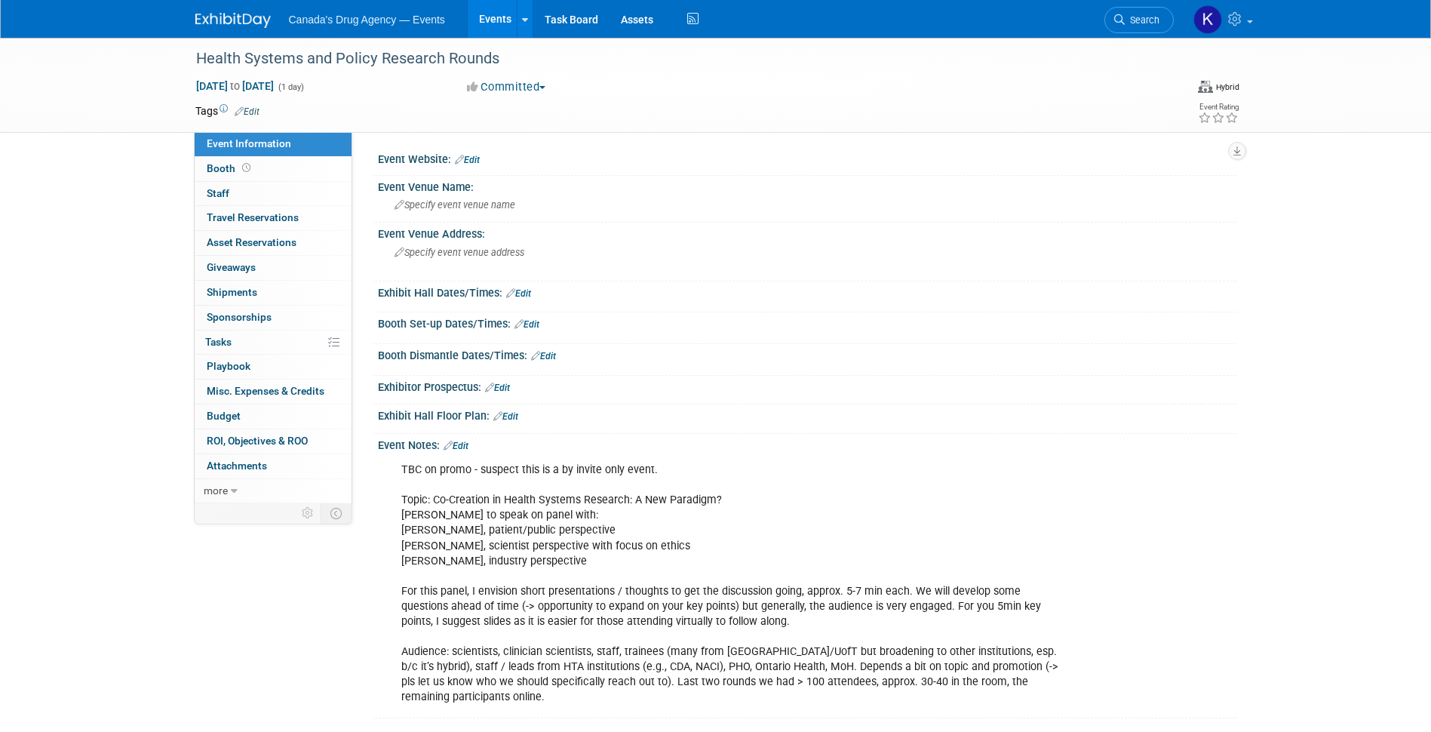
scroll to position [109, 0]
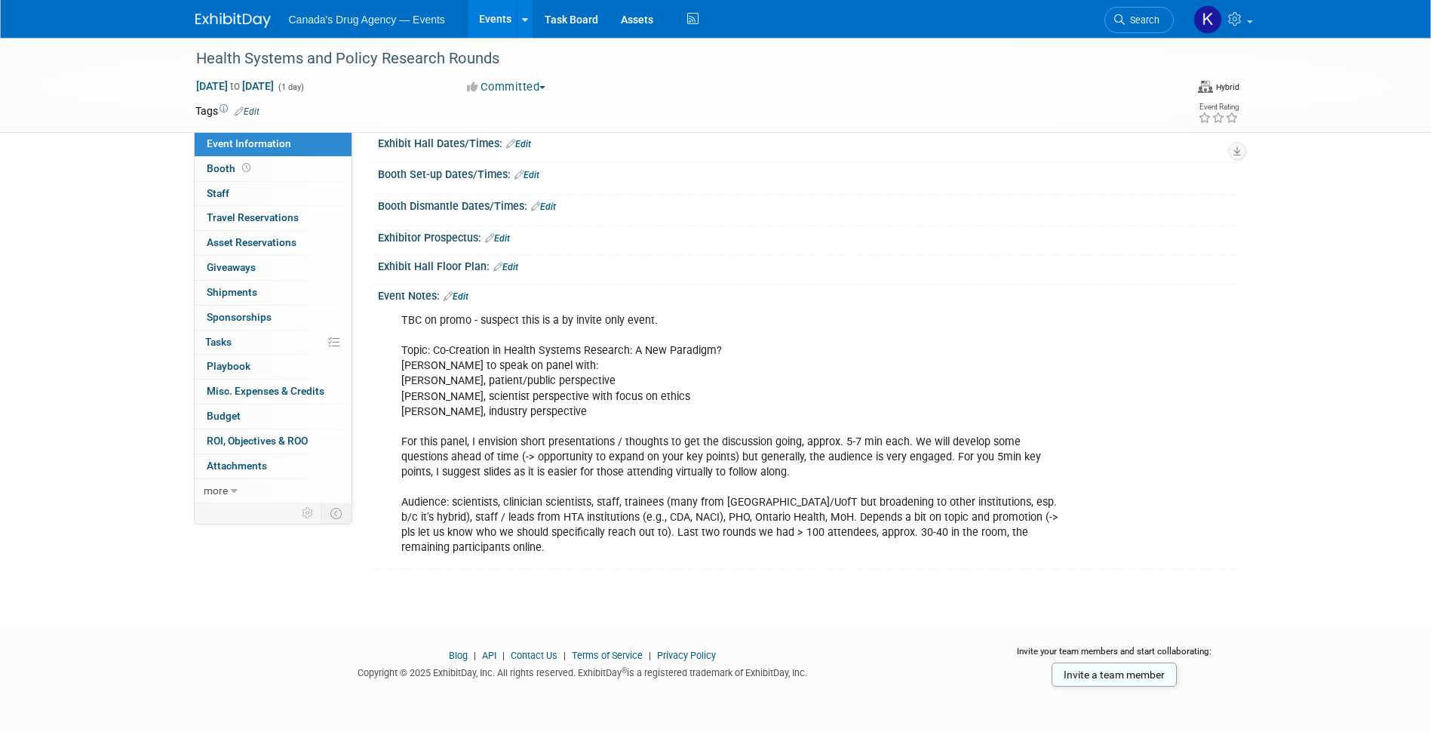
click at [545, 495] on div "TBC on promo - suspect this is a by invite only event. Topic: Co-Creation in He…" at bounding box center [731, 434] width 680 height 257
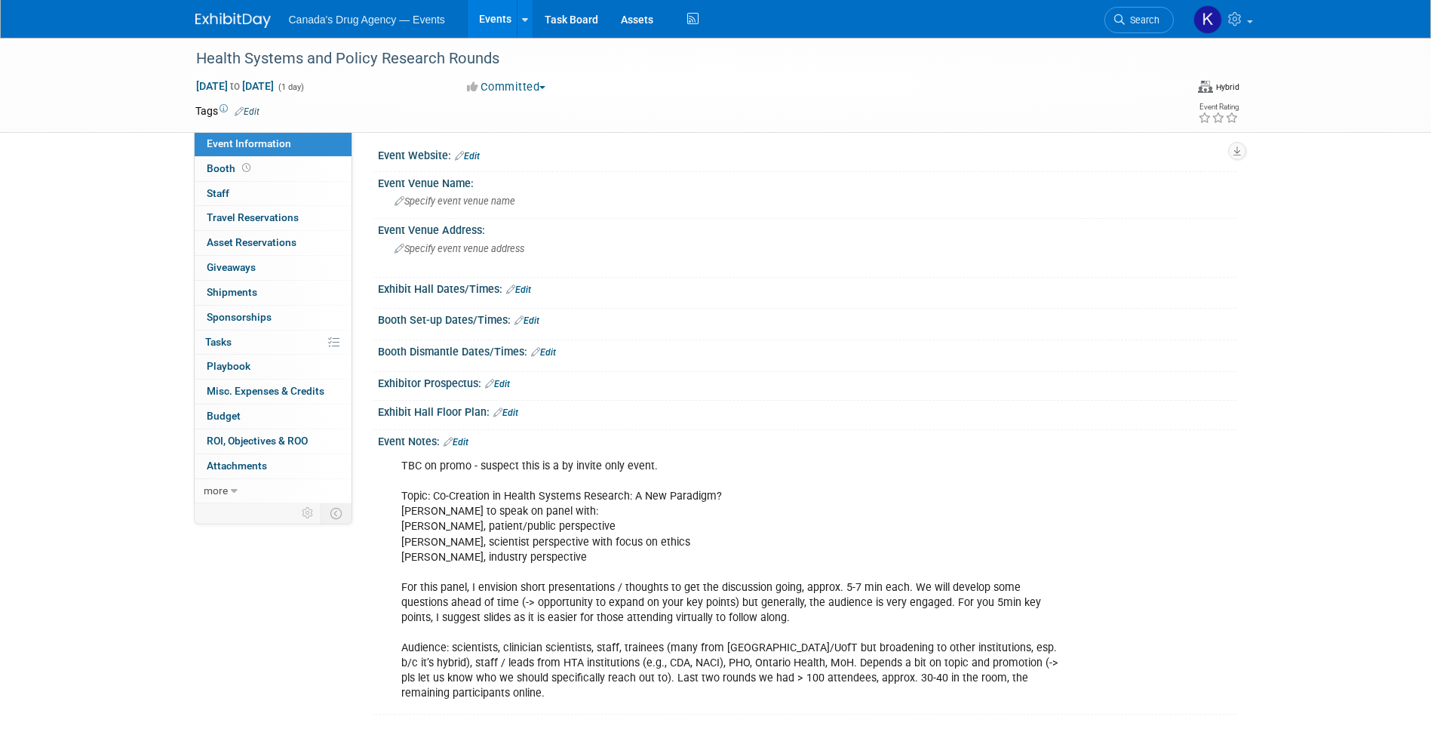
scroll to position [0, 0]
click at [223, 20] on img at bounding box center [232, 20] width 75 height 15
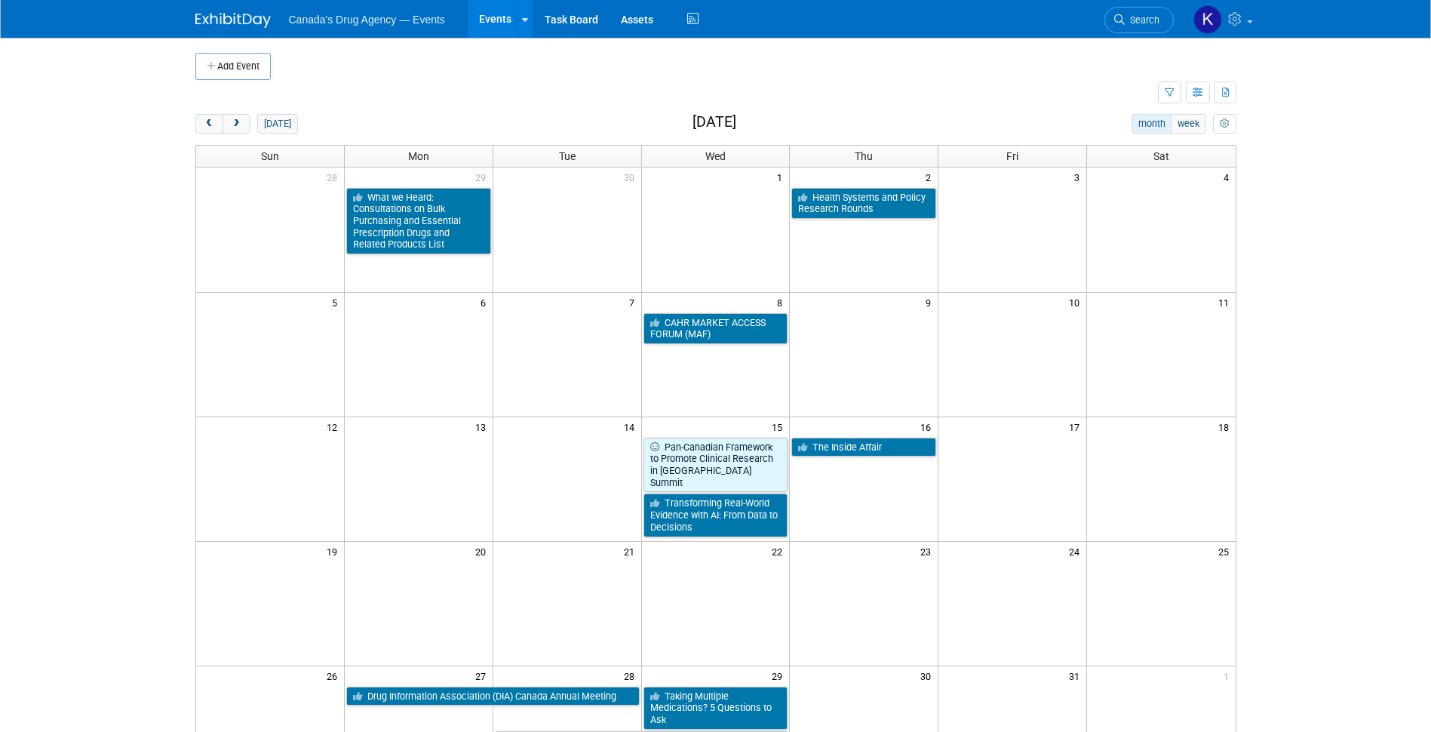
click at [109, 383] on body "Canada's Drug Agency — Events Events Add Event Bulk Upload Events Shareable Eve…" at bounding box center [715, 366] width 1431 height 732
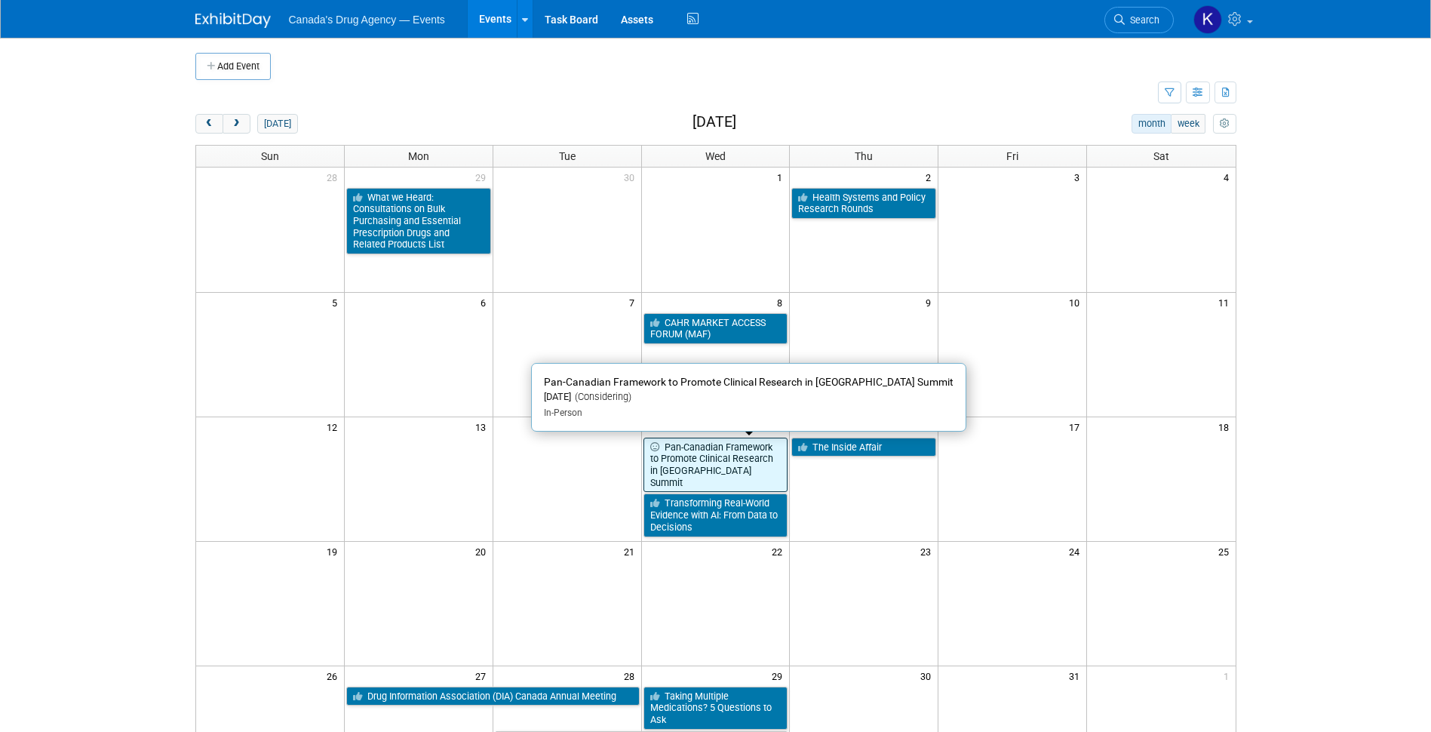
click at [687, 459] on link "Pan-Canadian Framework to Promote Clinical Research in [GEOGRAPHIC_DATA] Summit" at bounding box center [716, 465] width 145 height 55
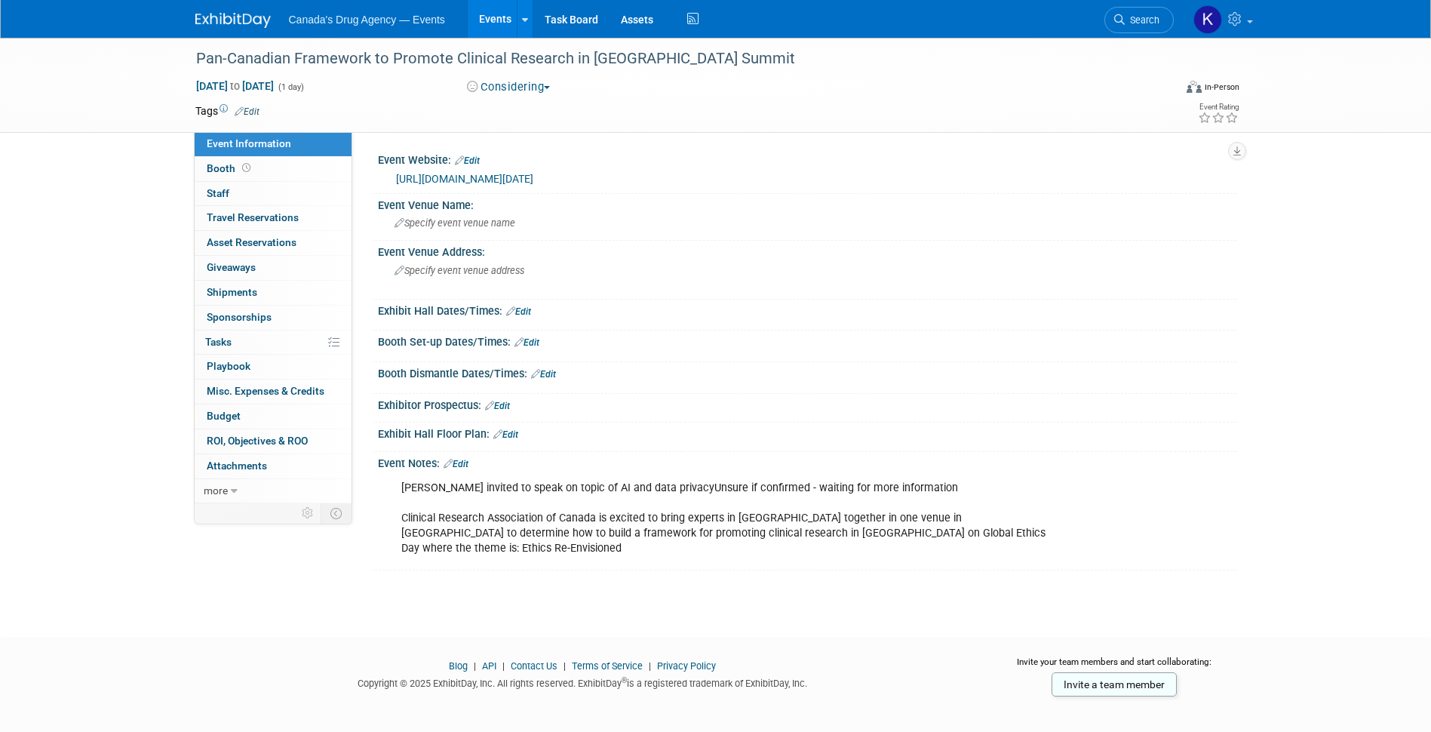
click at [681, 524] on div "[PERSON_NAME] invited to speak on topic of AI and data privacyUnsure if confirm…" at bounding box center [731, 518] width 680 height 91
drag, startPoint x: 705, startPoint y: 70, endPoint x: 195, endPoint y: 62, distance: 510.9
click at [195, 62] on div "Pan-Canadian Framework to Promote Clinical Research in [GEOGRAPHIC_DATA] Summit" at bounding box center [671, 58] width 960 height 27
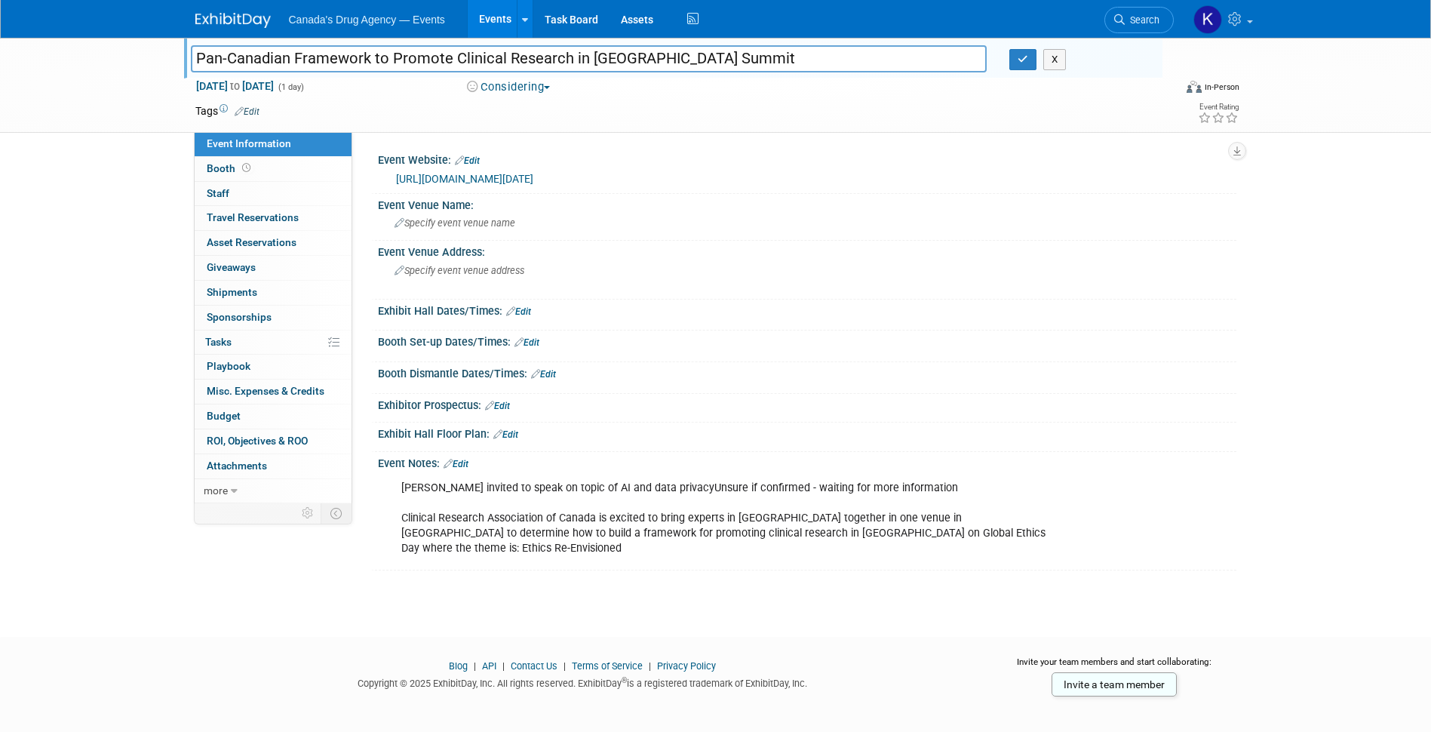
click at [719, 57] on input "Pan-Canadian Framework to Promote Clinical Research in [GEOGRAPHIC_DATA] Summit" at bounding box center [589, 58] width 797 height 26
drag, startPoint x: 42, startPoint y: 166, endPoint x: 54, endPoint y: 165, distance: 12.1
click at [44, 166] on div "Pan-Canadian Framework to Promote Clinical Research in [GEOGRAPHIC_DATA] Summit…" at bounding box center [715, 324] width 1431 height 572
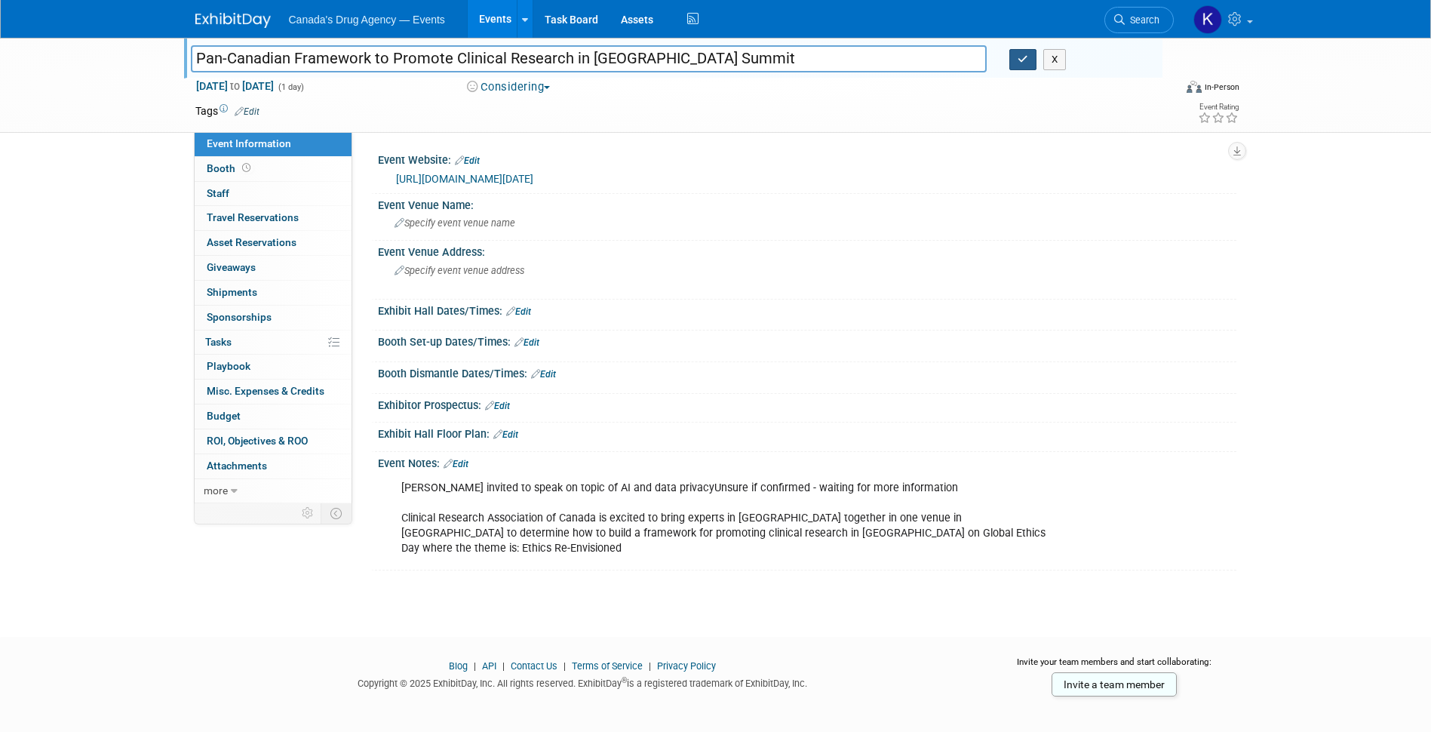
click at [1024, 60] on icon "button" at bounding box center [1023, 59] width 11 height 10
